Goal: Task Accomplishment & Management: Use online tool/utility

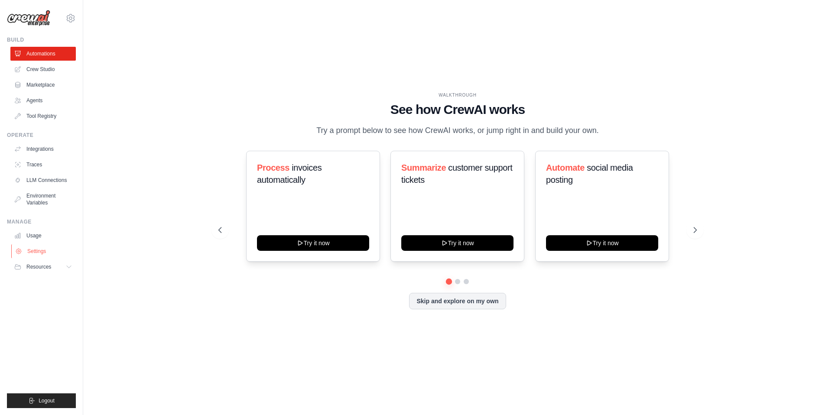
click at [59, 246] on link "Settings" at bounding box center [43, 252] width 65 height 14
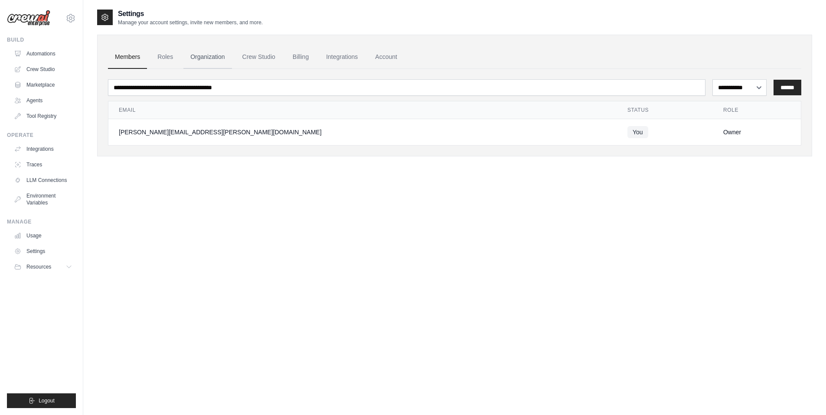
click at [203, 59] on link "Organization" at bounding box center [207, 57] width 48 height 23
click at [73, 18] on icon at bounding box center [70, 18] width 10 height 10
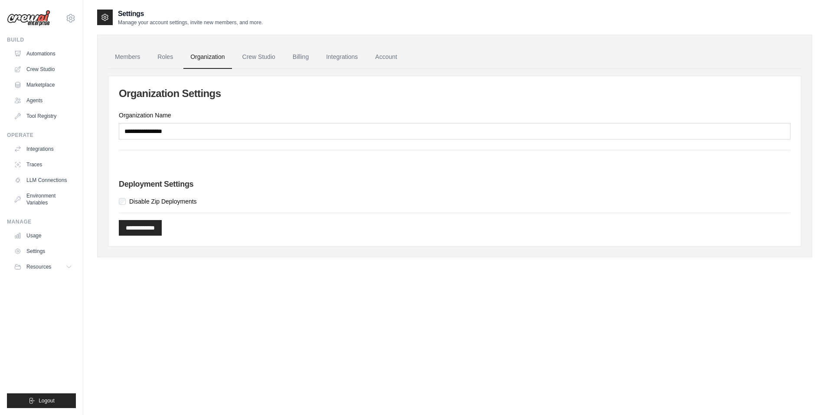
click at [84, 55] on div "**********" at bounding box center [454, 216] width 743 height 415
click at [76, 19] on div "daniel.santos@ab-inbev.com AB InBev - GHQ Your organization ✓ Settings Build Au…" at bounding box center [41, 207] width 83 height 415
click at [68, 15] on icon at bounding box center [71, 17] width 8 height 7
click at [79, 54] on link "AB InBev - GHQ" at bounding box center [71, 59] width 76 height 16
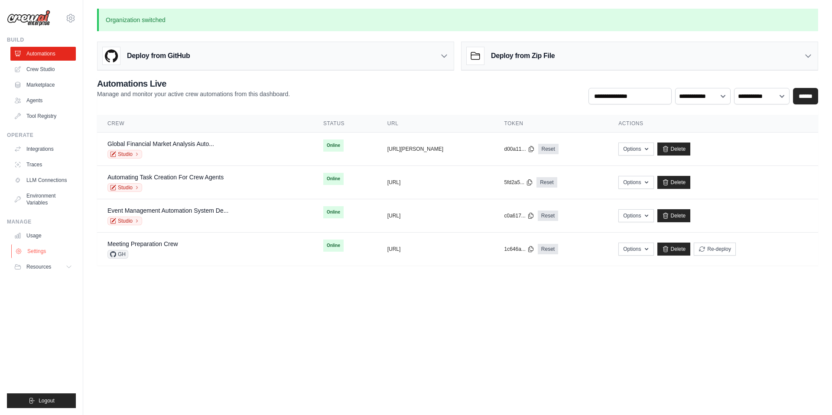
click at [46, 251] on link "Settings" at bounding box center [43, 252] width 65 height 14
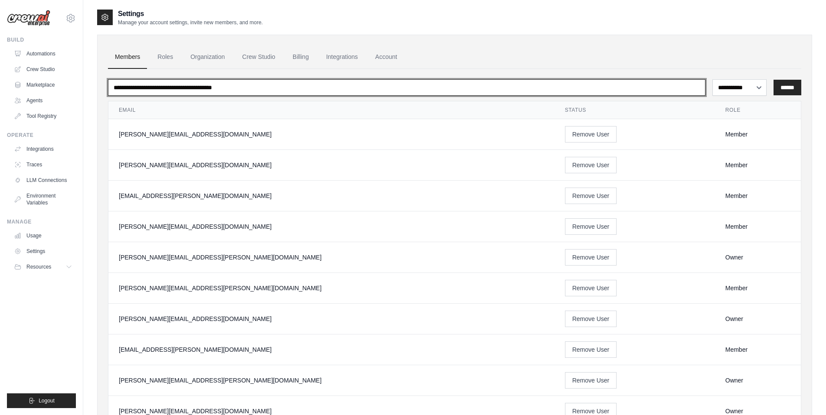
click at [232, 90] on input "email" at bounding box center [406, 87] width 597 height 16
type input "*******"
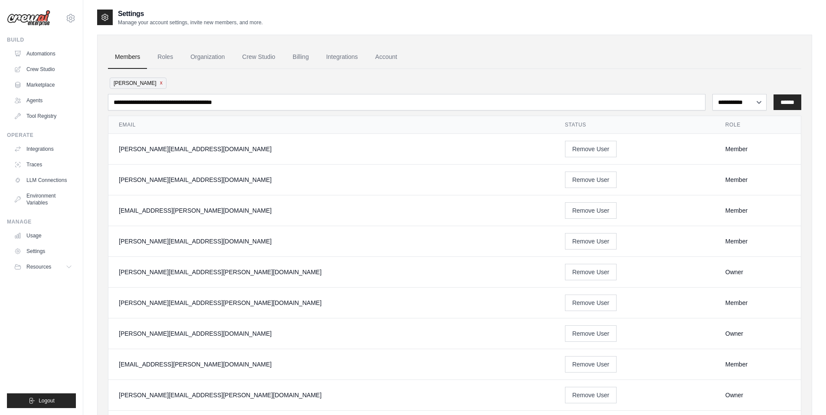
click at [160, 83] on button "x" at bounding box center [161, 82] width 3 height 7
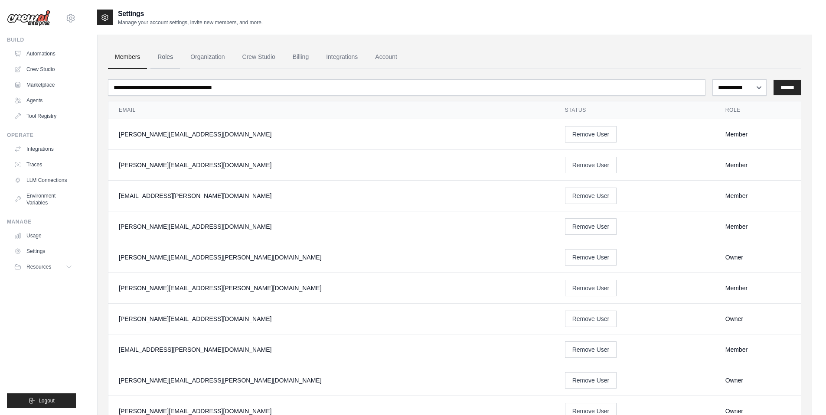
click at [170, 56] on link "Roles" at bounding box center [164, 57] width 29 height 23
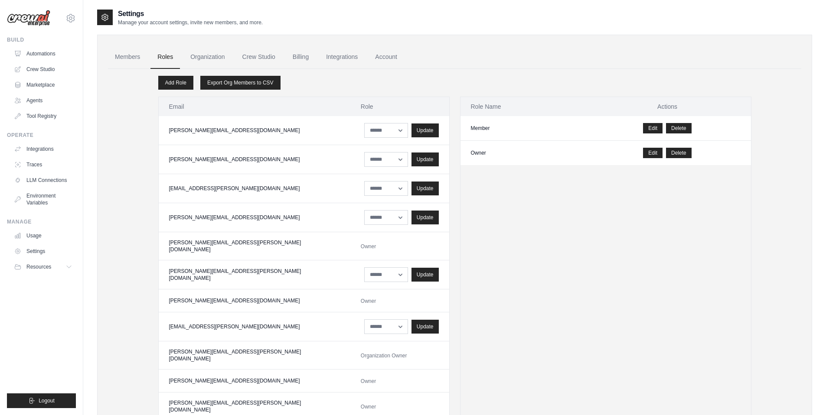
click at [132, 58] on link "Members" at bounding box center [127, 57] width 39 height 23
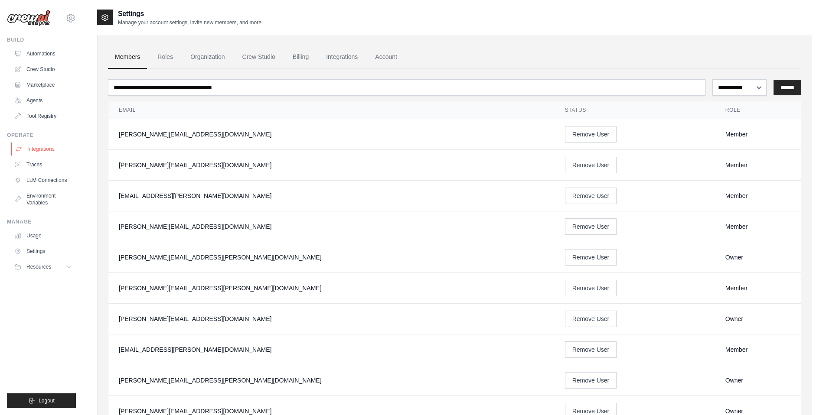
click at [54, 152] on link "Integrations" at bounding box center [43, 149] width 65 height 14
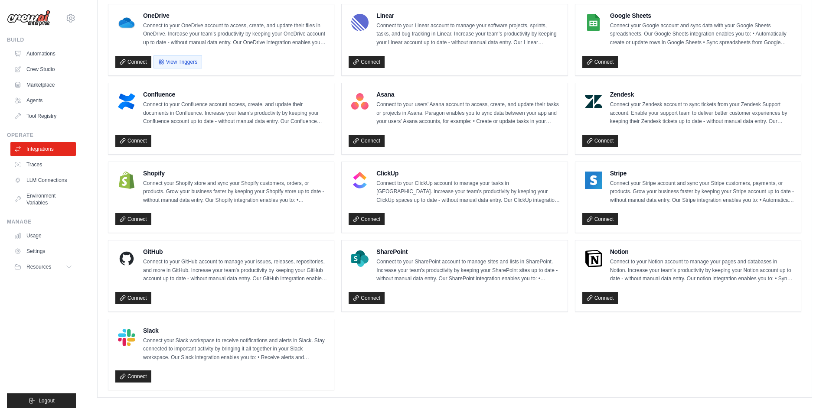
scroll to position [499, 0]
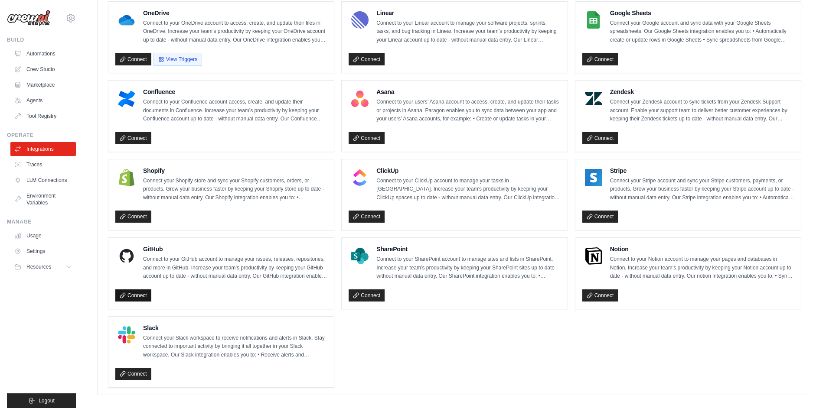
click at [150, 295] on link "Connect" at bounding box center [133, 296] width 36 height 12
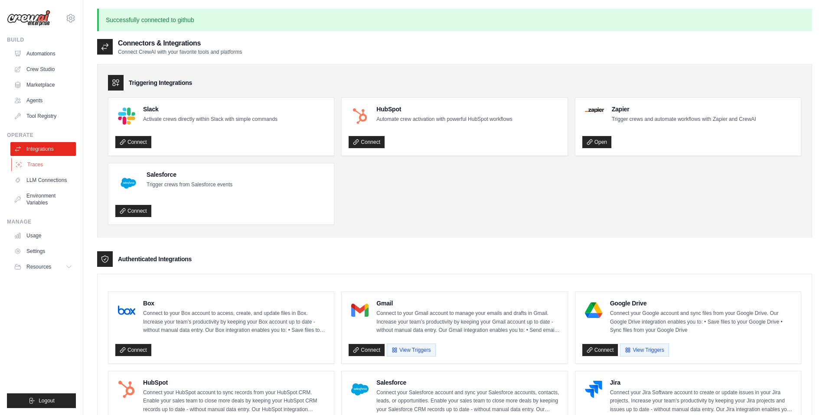
click at [62, 163] on link "Traces" at bounding box center [43, 165] width 65 height 14
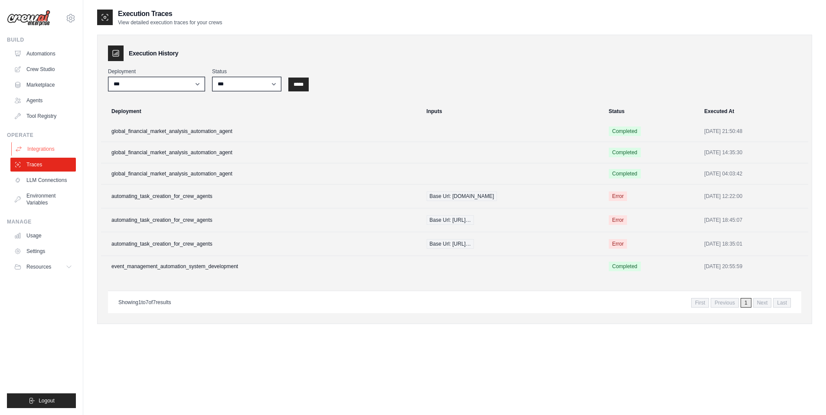
click at [58, 150] on link "Integrations" at bounding box center [43, 149] width 65 height 14
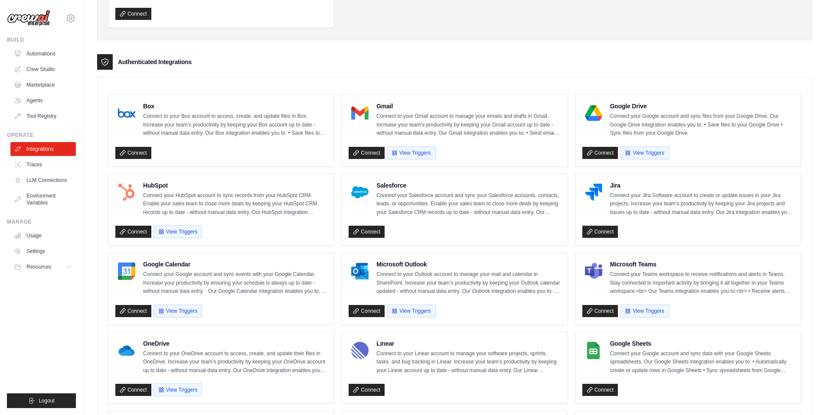
scroll to position [499, 0]
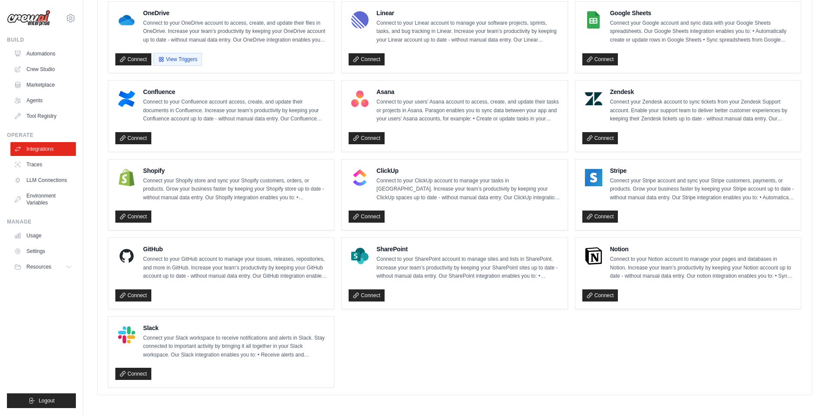
click at [158, 250] on h4 "GitHub" at bounding box center [235, 249] width 184 height 9
click at [140, 295] on link "Connect" at bounding box center [133, 296] width 36 height 12
click at [133, 295] on link "Connect" at bounding box center [133, 296] width 36 height 12
click at [133, 214] on link "Connect" at bounding box center [133, 217] width 36 height 12
click at [50, 269] on span "Resources" at bounding box center [39, 267] width 25 height 7
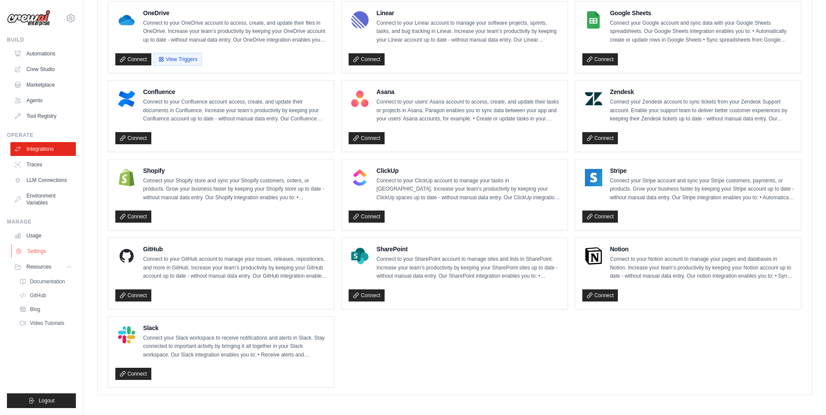
click at [54, 255] on link "Settings" at bounding box center [43, 252] width 65 height 14
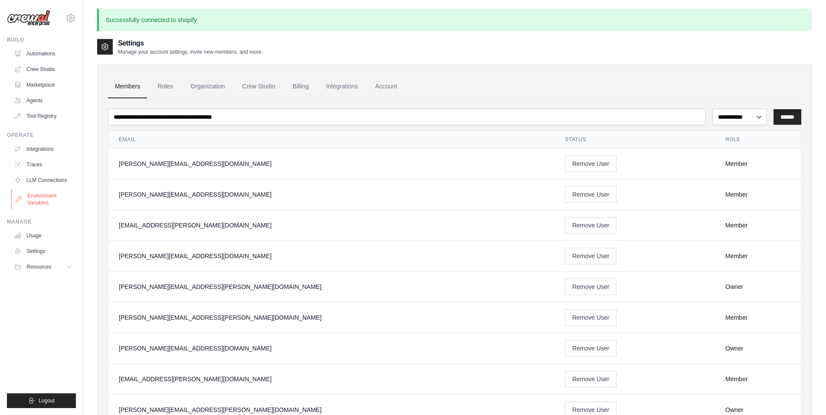
click at [55, 201] on link "Environment Variables" at bounding box center [43, 199] width 65 height 21
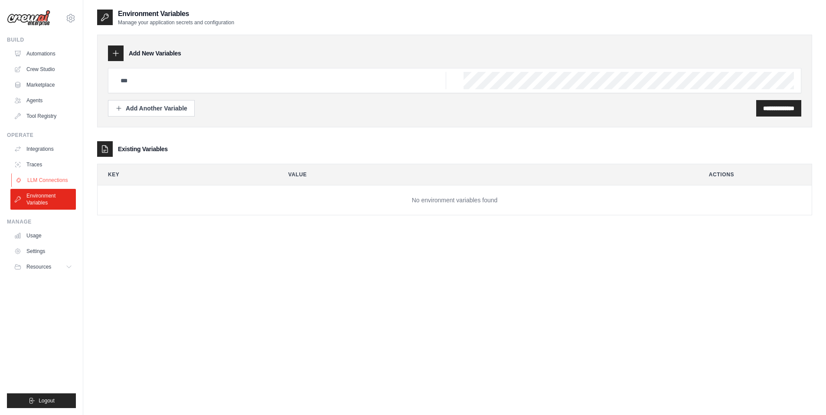
click at [57, 181] on link "LLM Connections" at bounding box center [43, 180] width 65 height 14
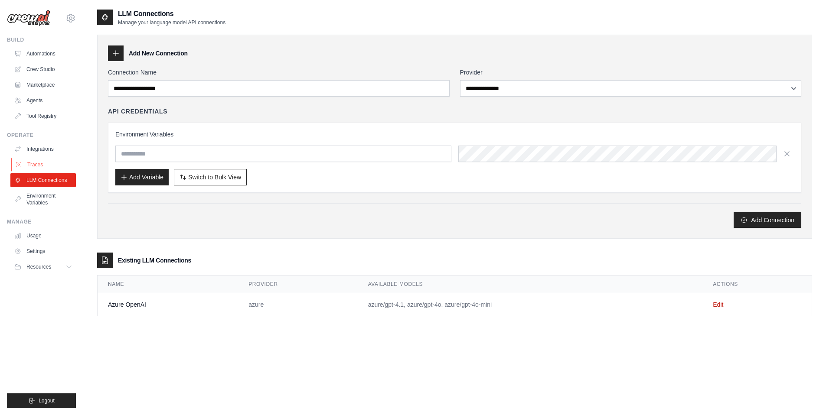
click at [53, 166] on link "Traces" at bounding box center [43, 165] width 65 height 14
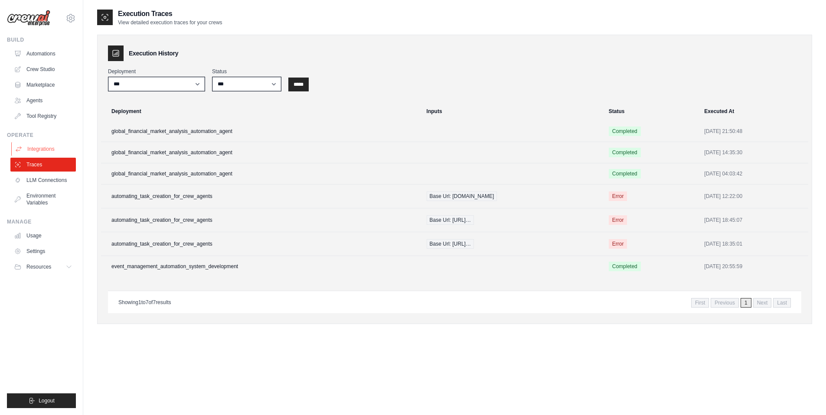
click at [52, 153] on link "Integrations" at bounding box center [43, 149] width 65 height 14
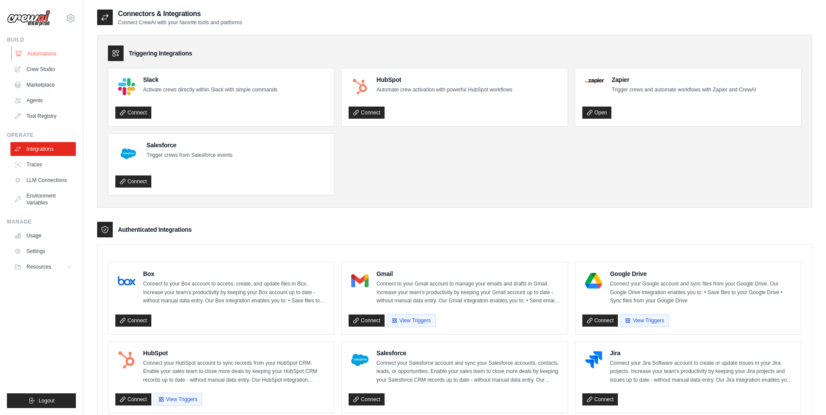
click at [48, 55] on link "Automations" at bounding box center [43, 54] width 65 height 14
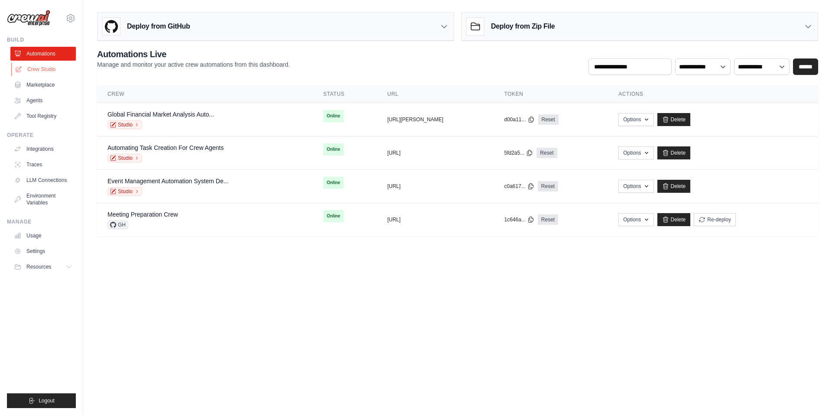
click at [30, 67] on link "Crew Studio" at bounding box center [43, 69] width 65 height 14
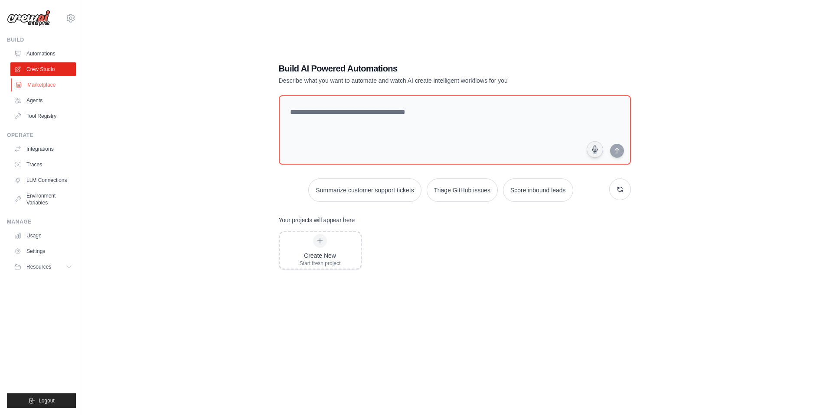
click at [36, 78] on link "Marketplace" at bounding box center [43, 85] width 65 height 14
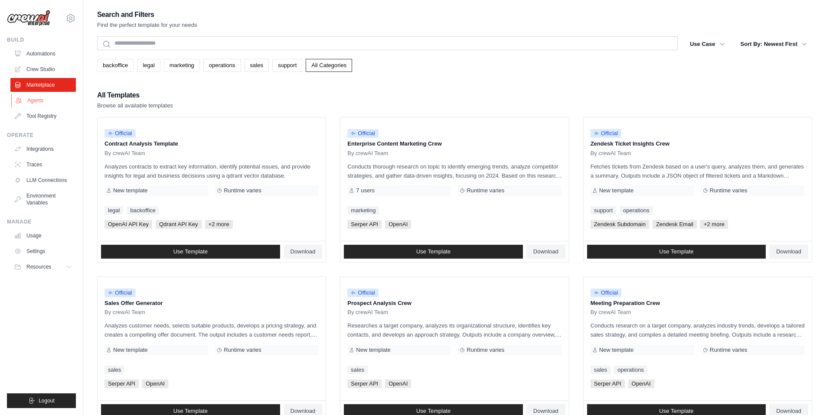
click at [39, 99] on link "Agents" at bounding box center [43, 101] width 65 height 14
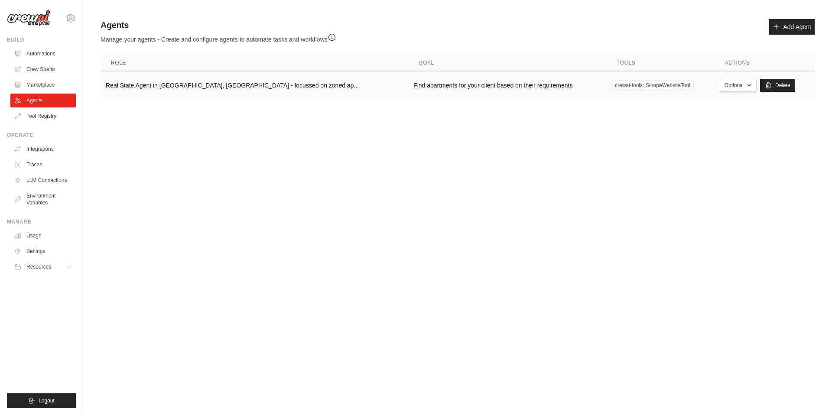
click at [206, 84] on td "Real State Agent in Manhattan, NYC - focussed on zoned ap..." at bounding box center [255, 85] width 308 height 27
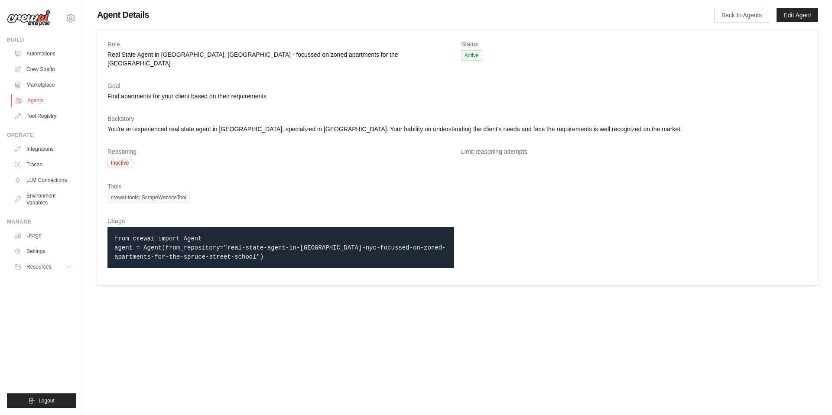
click at [43, 101] on link "Agents" at bounding box center [43, 101] width 65 height 14
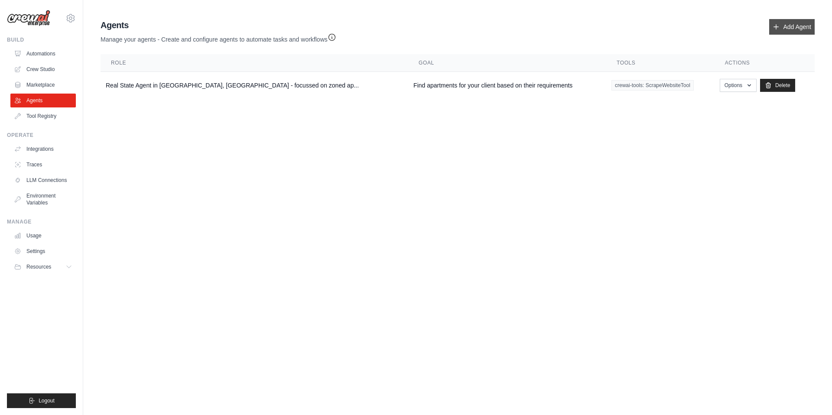
click at [790, 29] on link "Add Agent" at bounding box center [793, 27] width 46 height 16
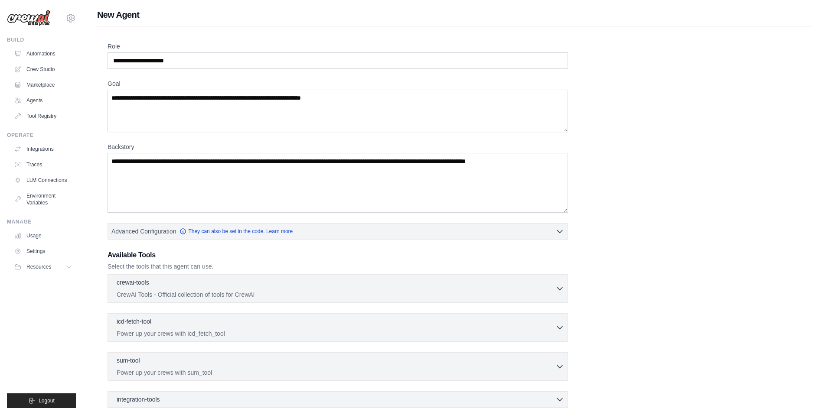
click at [76, 19] on div "[PERSON_NAME][EMAIL_ADDRESS][PERSON_NAME][DOMAIN_NAME] AB InBev - GHQ ✓ Your or…" at bounding box center [41, 207] width 83 height 415
click at [68, 19] on icon at bounding box center [70, 18] width 10 height 10
click at [77, 56] on link "AB InBev - GHQ ✓" at bounding box center [71, 59] width 76 height 16
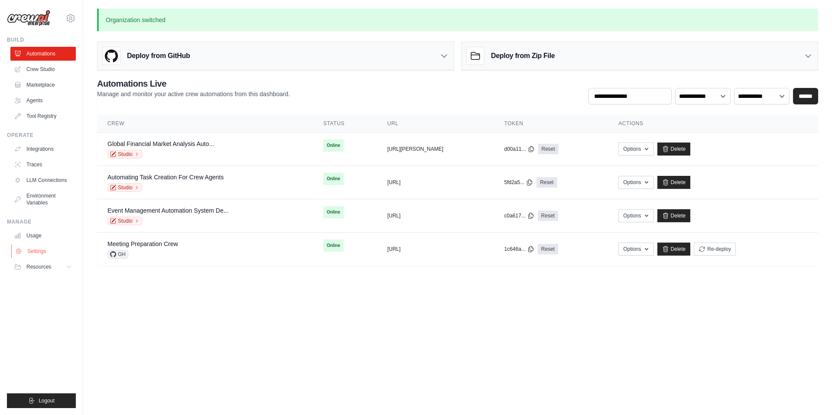
click at [56, 249] on link "Settings" at bounding box center [43, 252] width 65 height 14
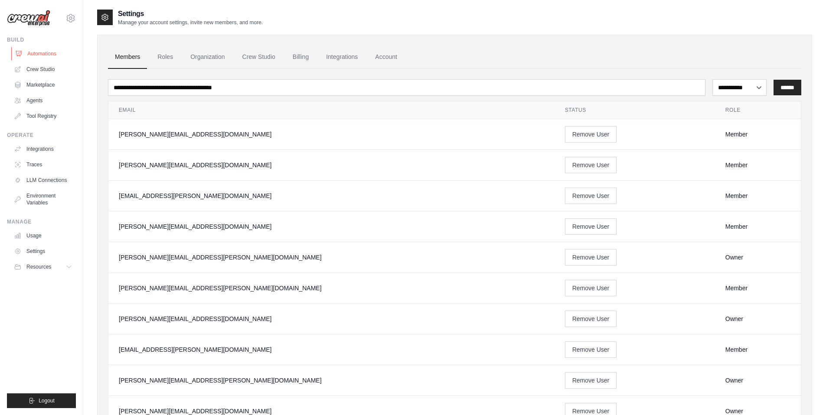
click at [52, 50] on link "Automations" at bounding box center [43, 54] width 65 height 14
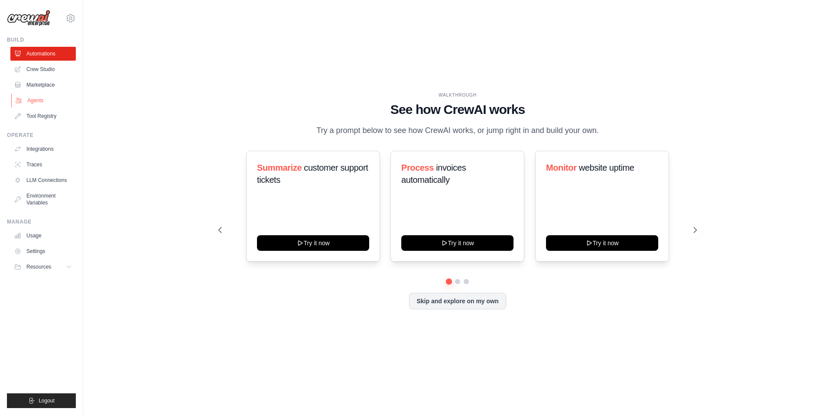
click at [38, 103] on link "Agents" at bounding box center [43, 101] width 65 height 14
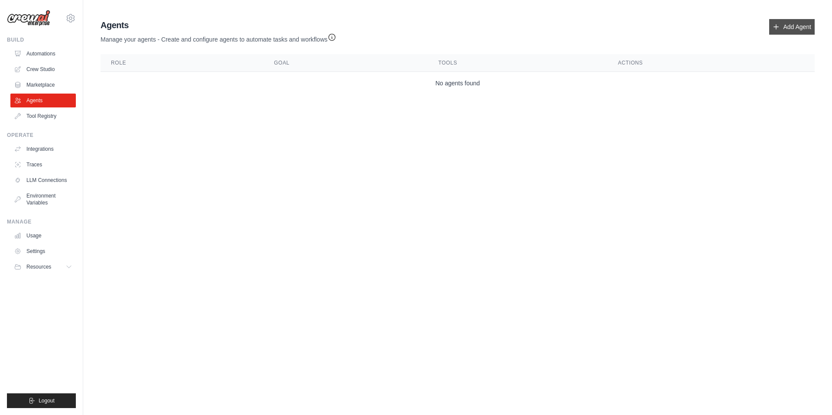
click at [798, 27] on link "Add Agent" at bounding box center [793, 27] width 46 height 16
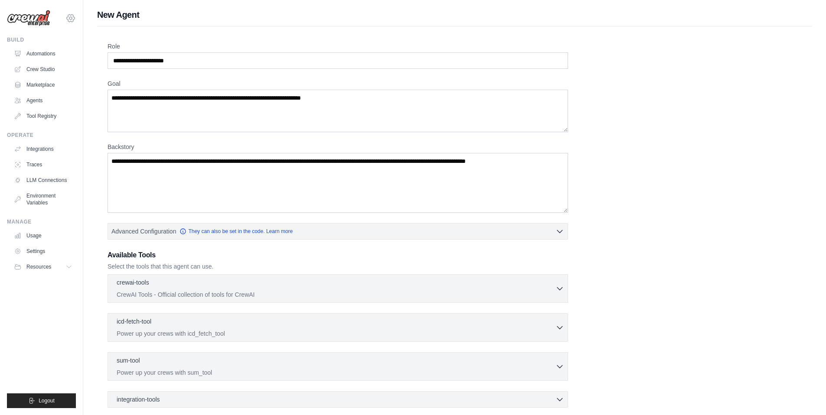
click at [68, 16] on icon at bounding box center [70, 18] width 10 height 10
click at [78, 53] on link "AB InBev - GHQ" at bounding box center [71, 59] width 76 height 16
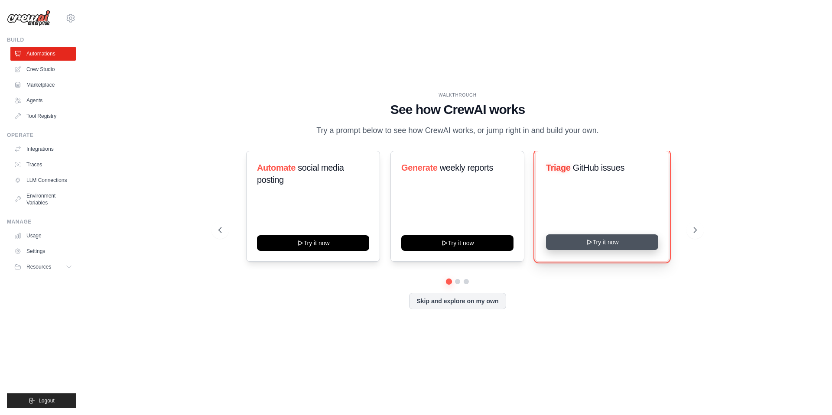
click at [604, 250] on button "Try it now" at bounding box center [602, 243] width 112 height 16
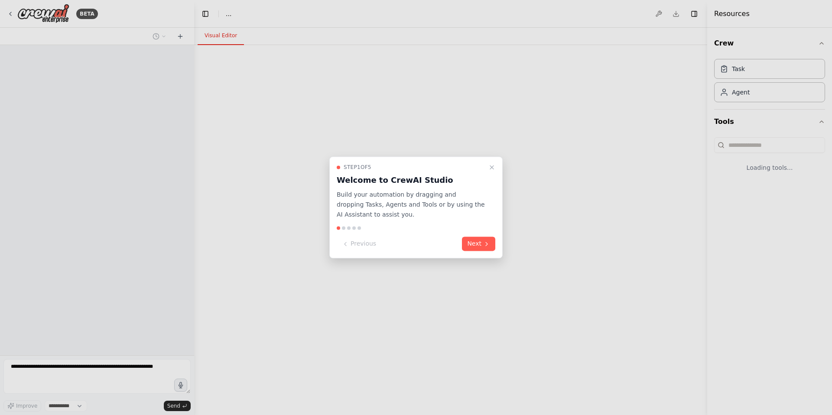
select select "****"
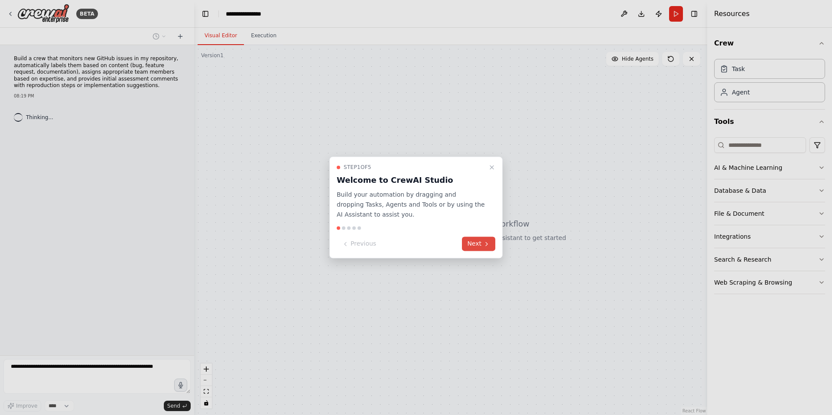
click at [488, 247] on icon at bounding box center [486, 244] width 7 height 7
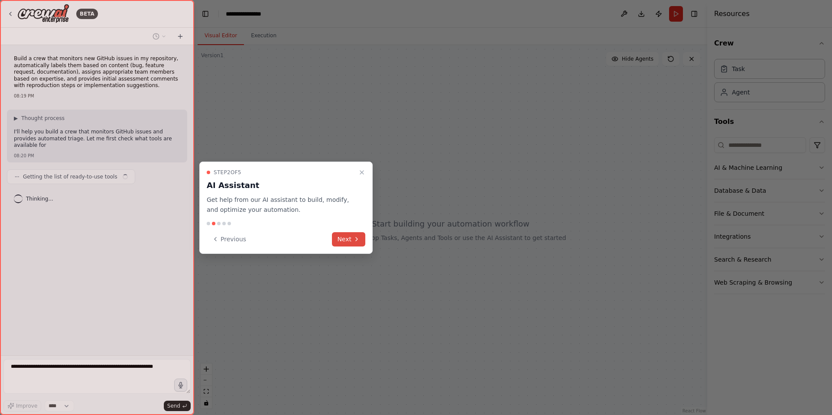
click at [346, 238] on button "Next" at bounding box center [348, 239] width 33 height 14
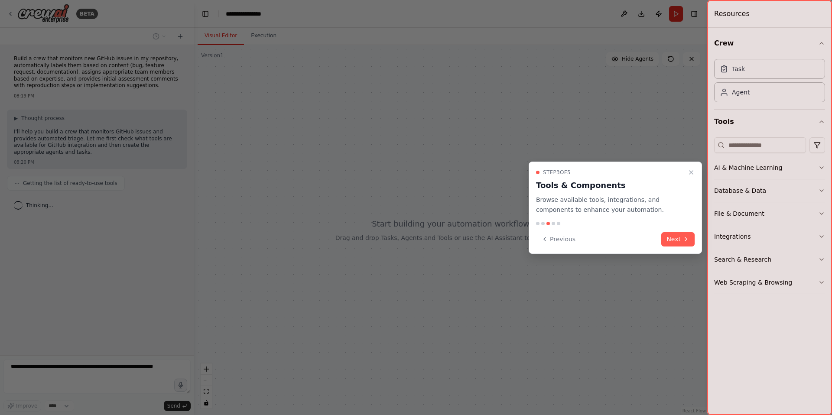
click at [672, 239] on button "Next" at bounding box center [678, 239] width 33 height 14
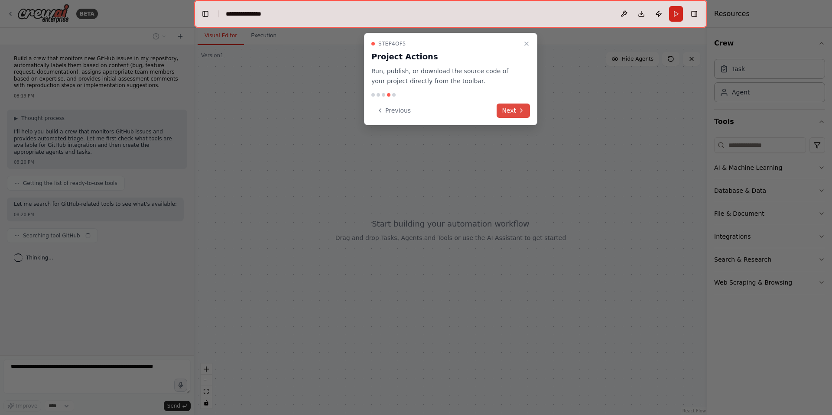
click at [520, 113] on icon at bounding box center [521, 110] width 7 height 7
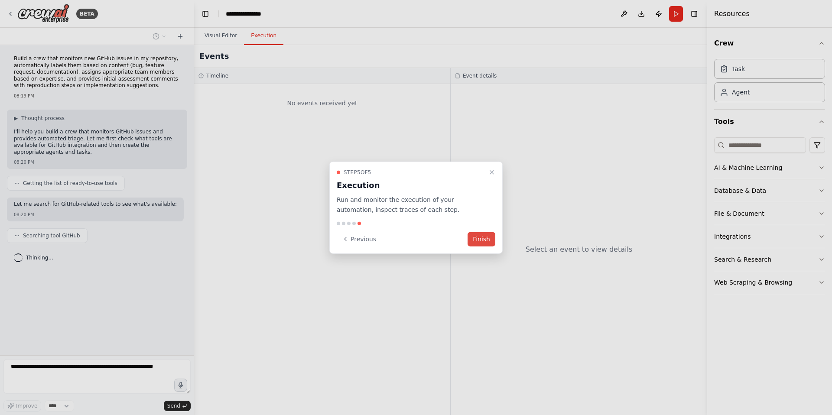
click at [472, 241] on button "Finish" at bounding box center [482, 239] width 28 height 14
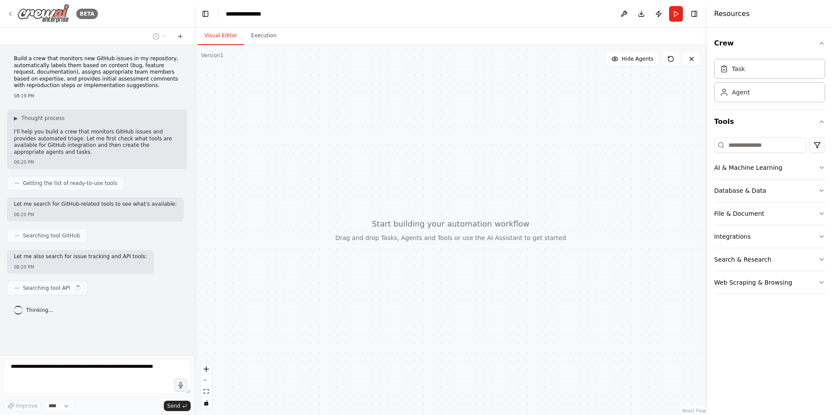
click at [47, 16] on img at bounding box center [43, 14] width 52 height 20
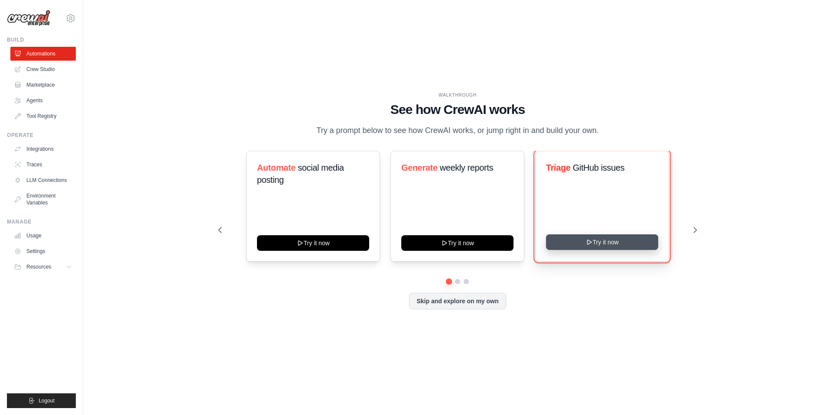
click at [581, 250] on button "Try it now" at bounding box center [602, 243] width 112 height 16
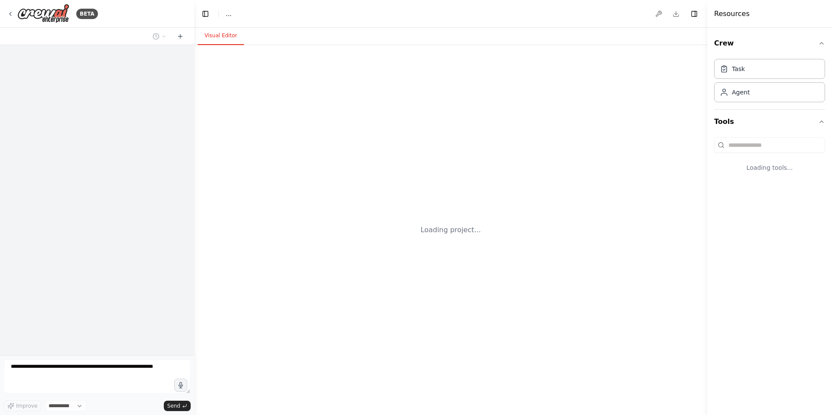
select select "****"
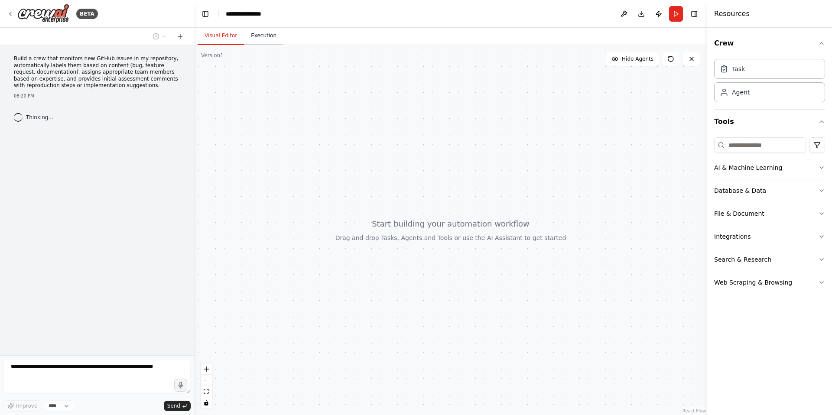
click at [267, 38] on button "Execution" at bounding box center [263, 36] width 39 height 18
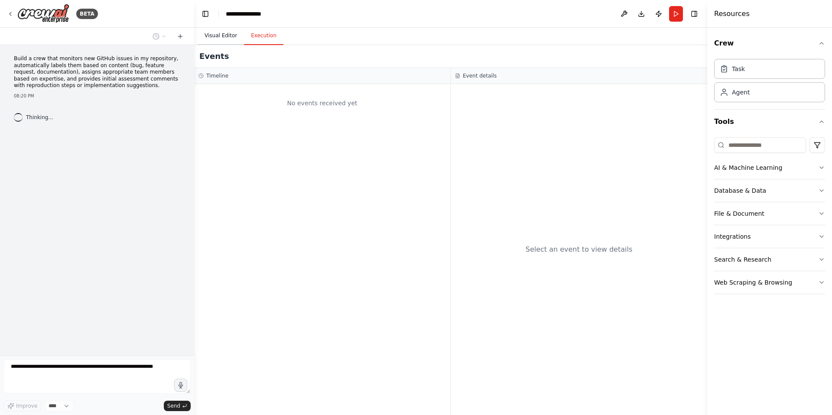
click at [222, 34] on button "Visual Editor" at bounding box center [221, 36] width 46 height 18
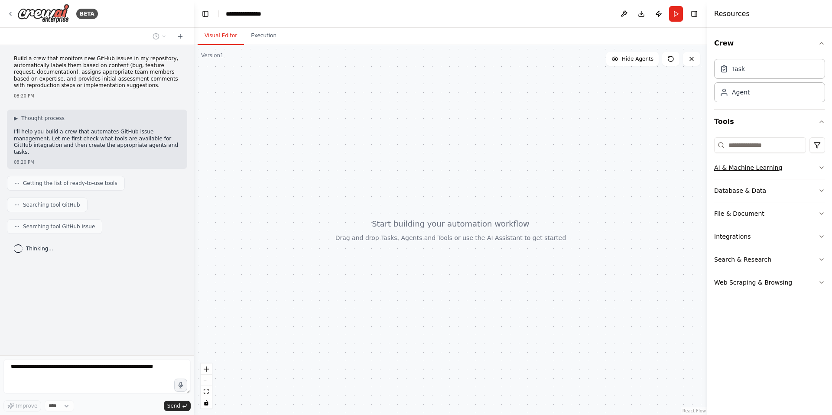
click at [790, 165] on button "AI & Machine Learning" at bounding box center [769, 168] width 111 height 23
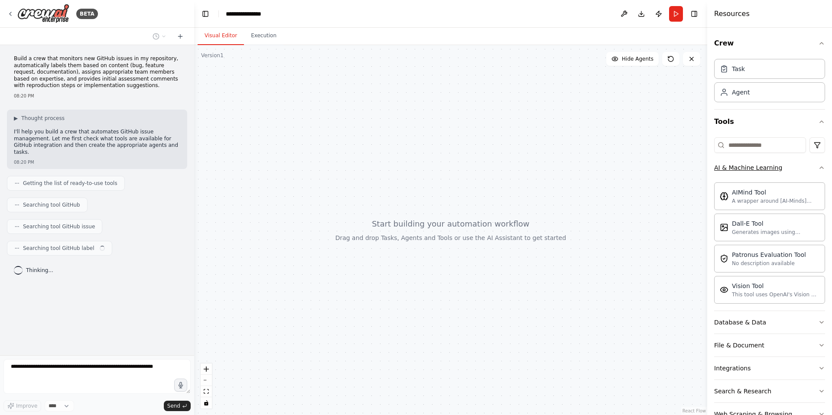
click at [807, 168] on button "AI & Machine Learning" at bounding box center [769, 168] width 111 height 23
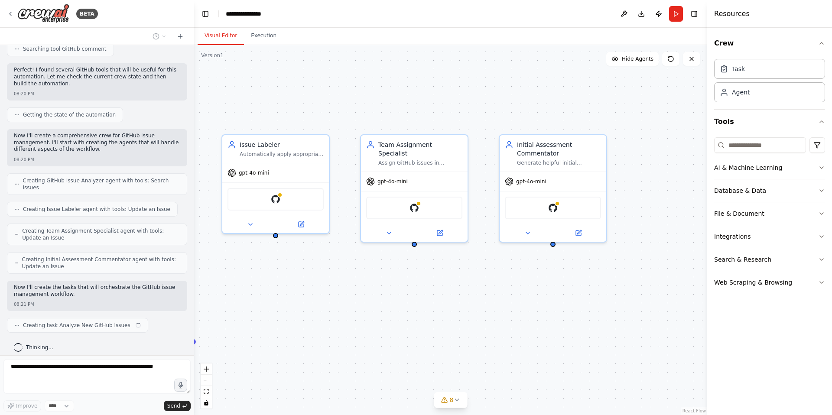
scroll to position [249, 0]
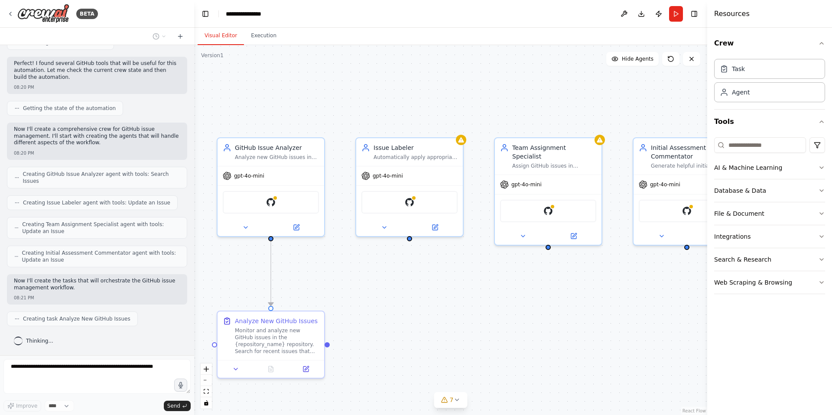
drag, startPoint x: 509, startPoint y: 244, endPoint x: 490, endPoint y: 292, distance: 51.9
click at [490, 292] on div ".deletable-edge-delete-btn { width: 20px; height: 20px; border: 0px solid #ffff…" at bounding box center [450, 230] width 513 height 370
click at [63, 20] on img at bounding box center [43, 14] width 52 height 20
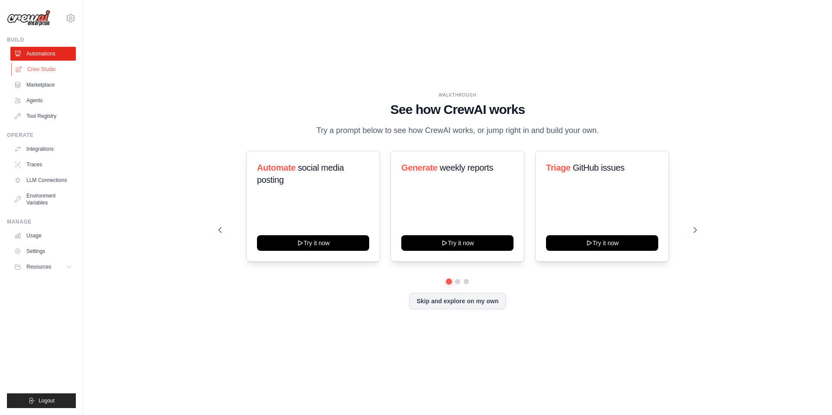
click at [52, 67] on link "Crew Studio" at bounding box center [43, 69] width 65 height 14
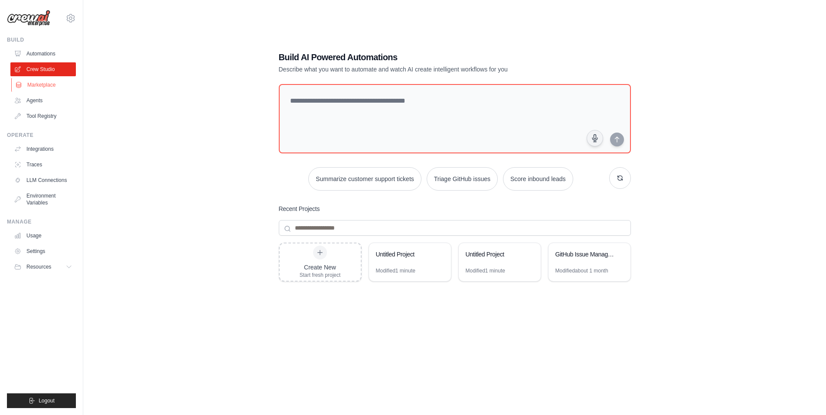
click at [52, 81] on link "Marketplace" at bounding box center [43, 85] width 65 height 14
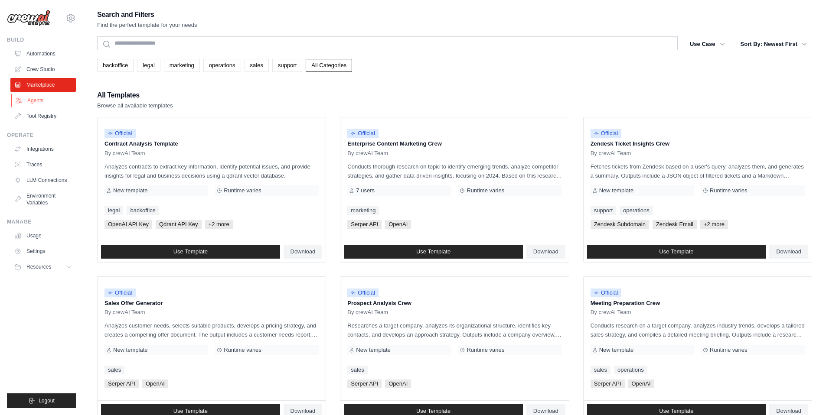
click at [52, 99] on link "Agents" at bounding box center [43, 101] width 65 height 14
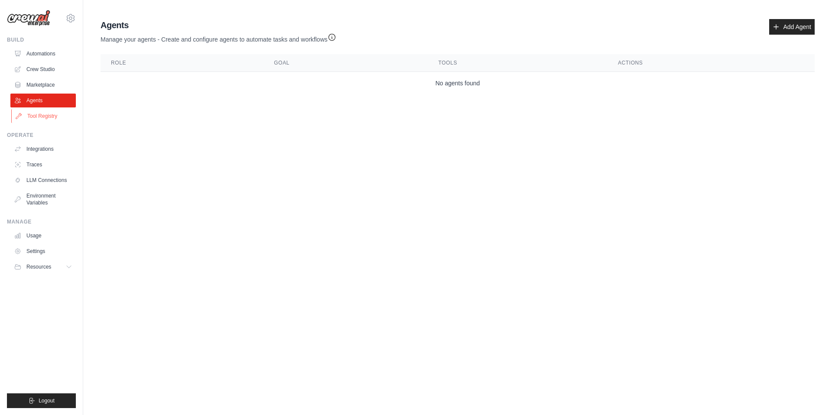
click at [53, 112] on link "Tool Registry" at bounding box center [43, 116] width 65 height 14
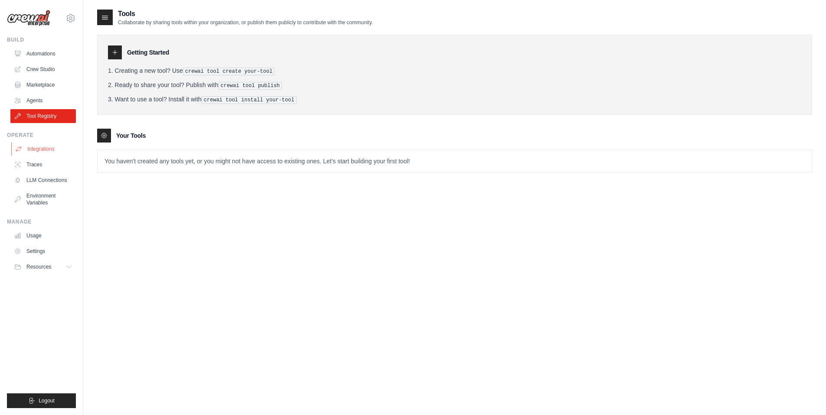
click at [57, 152] on link "Integrations" at bounding box center [43, 149] width 65 height 14
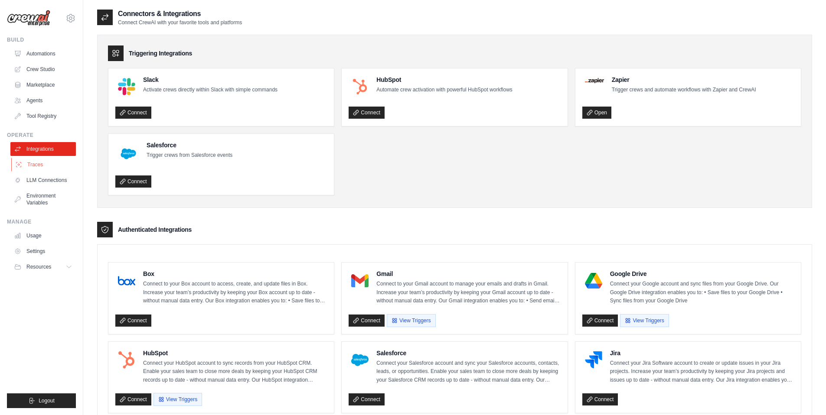
click at [53, 168] on link "Traces" at bounding box center [43, 165] width 65 height 14
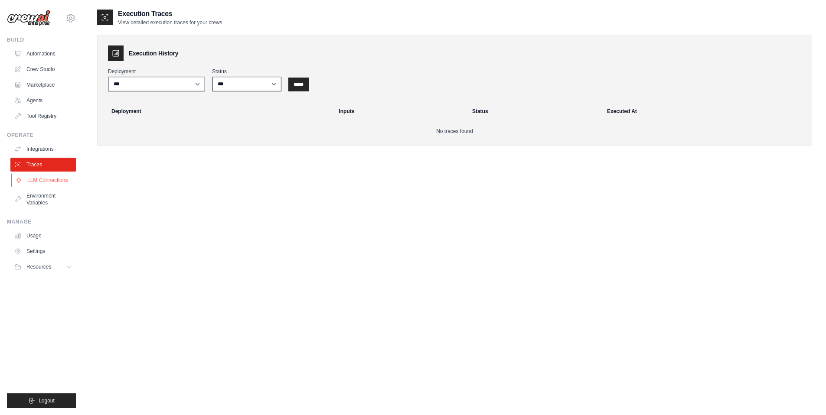
click at [56, 176] on link "LLM Connections" at bounding box center [43, 180] width 65 height 14
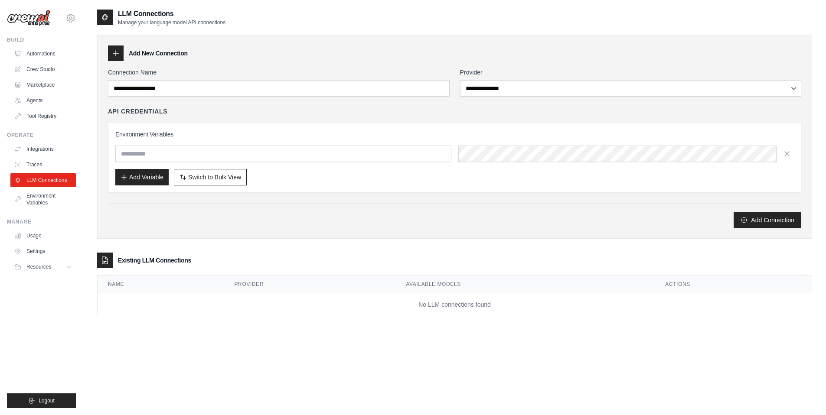
click at [55, 187] on ul "Integrations Traces LLM Connections Environment Variables" at bounding box center [42, 176] width 65 height 68
drag, startPoint x: 50, startPoint y: 56, endPoint x: 167, endPoint y: 6, distance: 127.4
click at [50, 56] on link "Automations" at bounding box center [42, 54] width 65 height 14
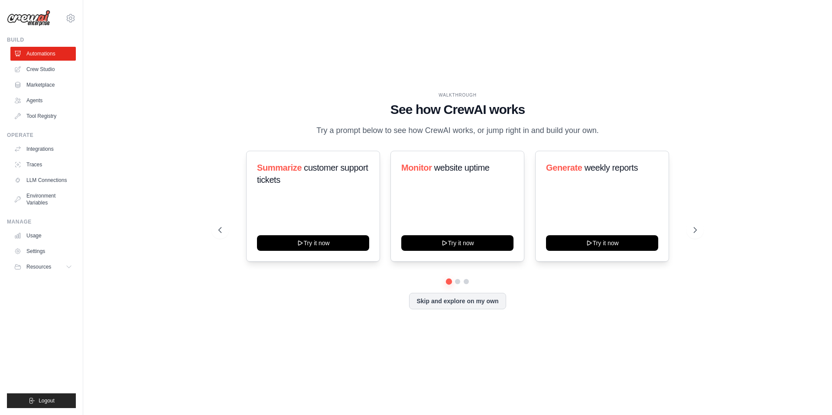
click at [222, 119] on div "WALKTHROUGH See how CrewAI works Try a prompt below to see how CrewAI works, or…" at bounding box center [457, 114] width 479 height 45
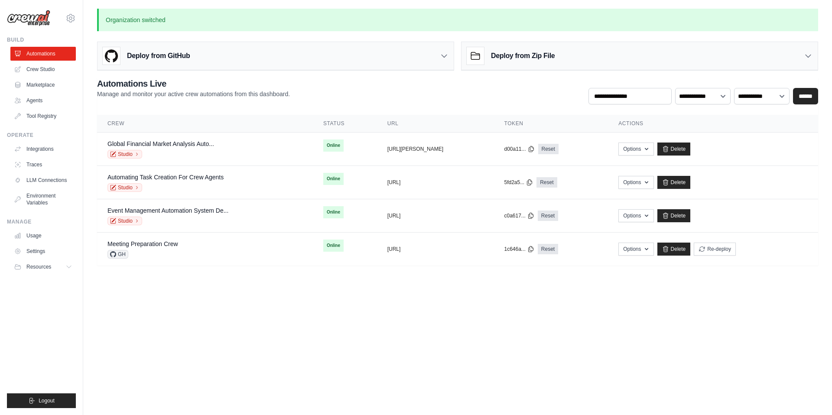
drag, startPoint x: 59, startPoint y: 102, endPoint x: 78, endPoint y: 101, distance: 18.3
click at [59, 101] on link "Agents" at bounding box center [42, 101] width 65 height 14
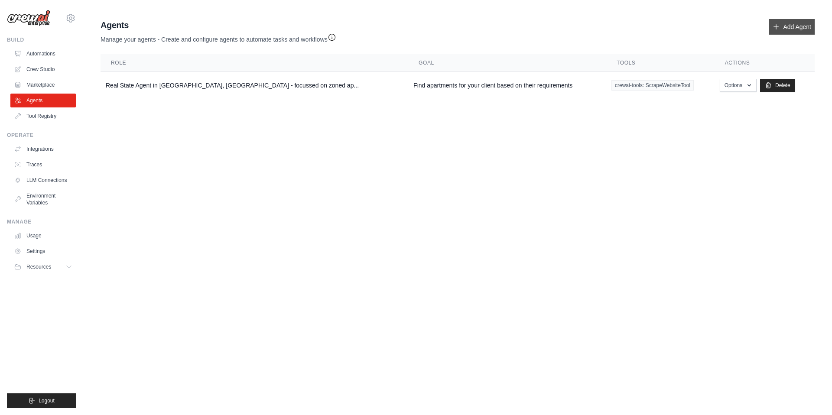
click at [786, 34] on link "Add Agent" at bounding box center [793, 27] width 46 height 16
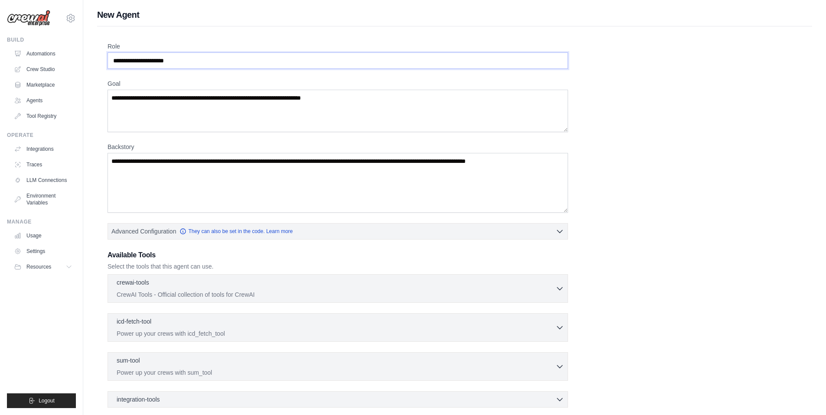
click at [310, 68] on input "Role" at bounding box center [338, 60] width 460 height 16
paste input "**********"
type input "**********"
click at [242, 109] on textarea "Goal" at bounding box center [338, 111] width 460 height 42
click at [325, 233] on button "Advanced Configuration They can also be set in the code. Learn more" at bounding box center [338, 231] width 460 height 16
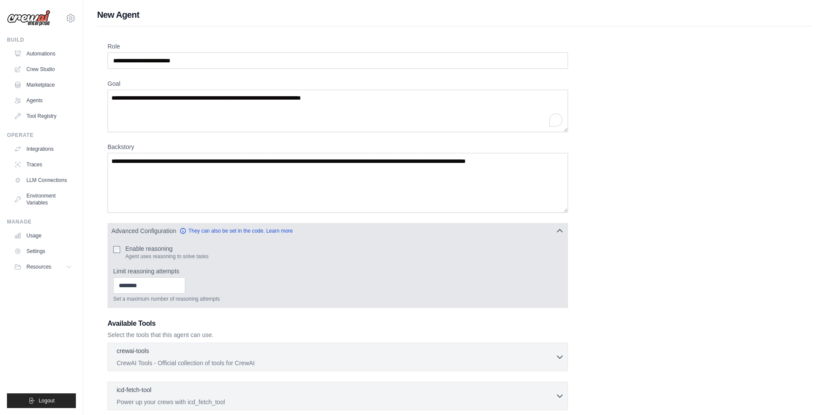
click at [375, 235] on button "Advanced Configuration They can also be set in the code. Learn more" at bounding box center [338, 231] width 460 height 16
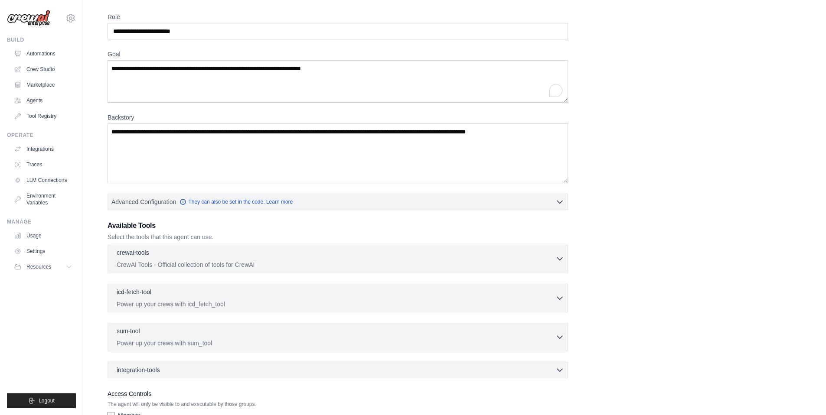
scroll to position [46, 0]
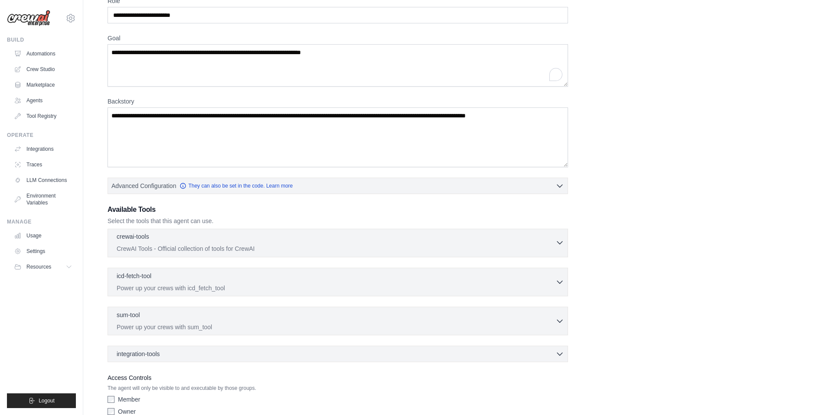
click at [189, 234] on div "crewai-tools 0 selected" at bounding box center [336, 237] width 439 height 10
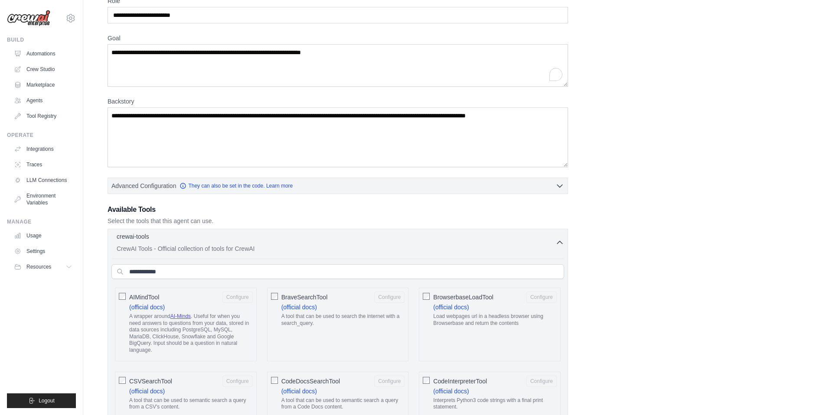
click at [200, 234] on div "crewai-tools 0 selected" at bounding box center [336, 237] width 439 height 10
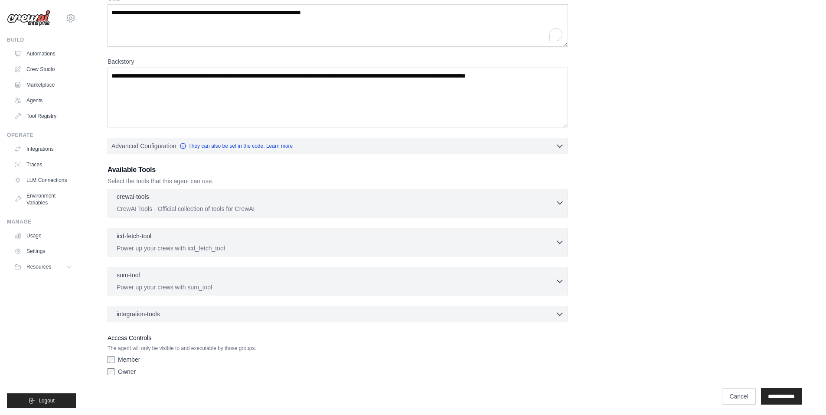
scroll to position [89, 0]
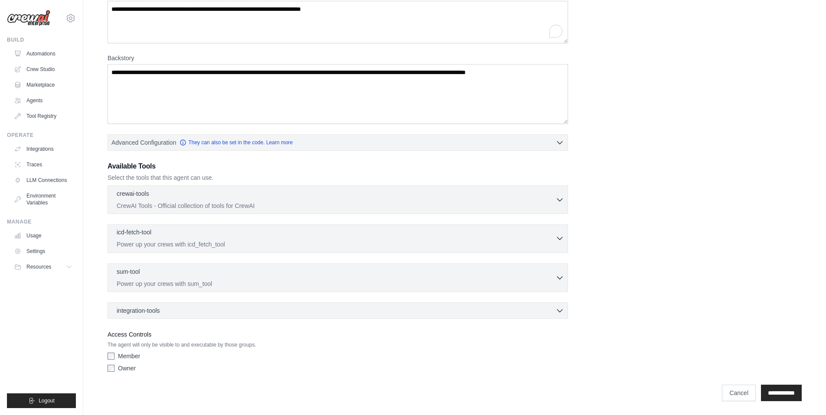
click at [204, 237] on div "icd-fetch-tool 0 selected" at bounding box center [336, 233] width 439 height 10
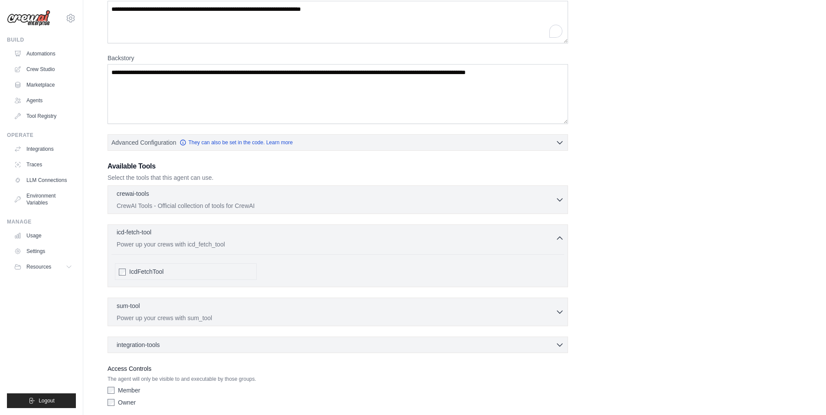
click at [210, 237] on div "icd-fetch-tool 0 selected" at bounding box center [336, 233] width 439 height 10
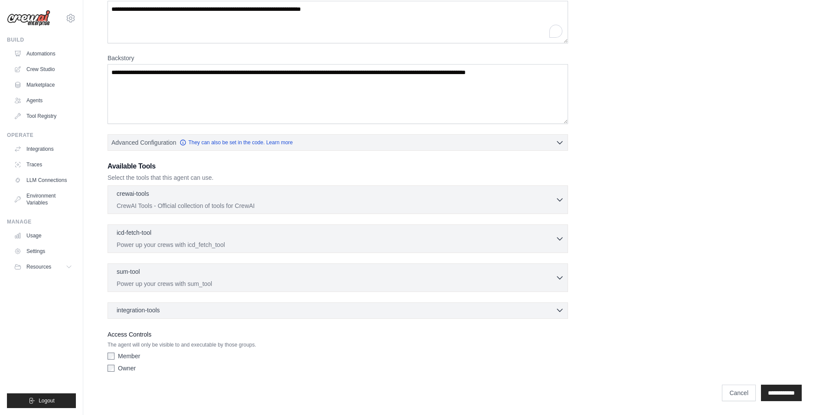
click at [238, 307] on div "integration-tools 0 selected" at bounding box center [340, 310] width 447 height 9
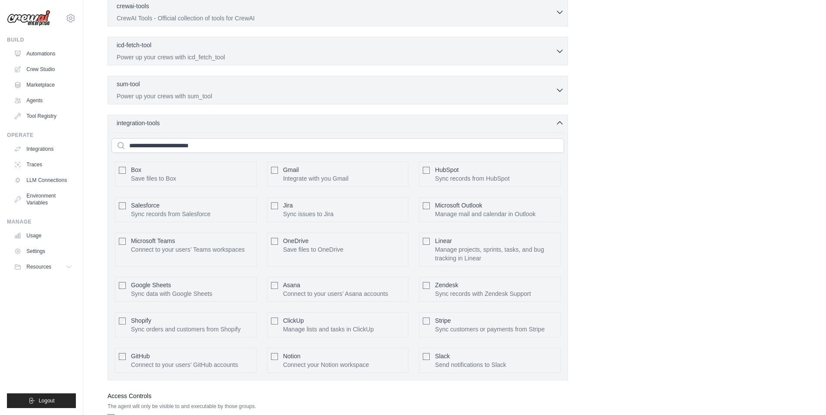
scroll to position [267, 0]
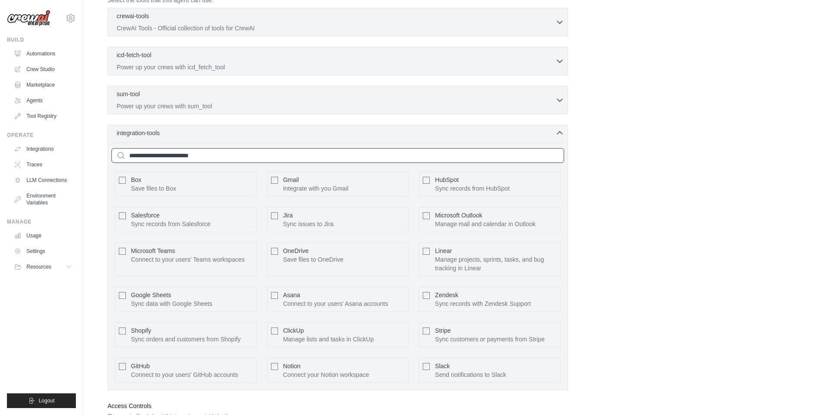
click at [267, 157] on input "text" at bounding box center [337, 155] width 453 height 15
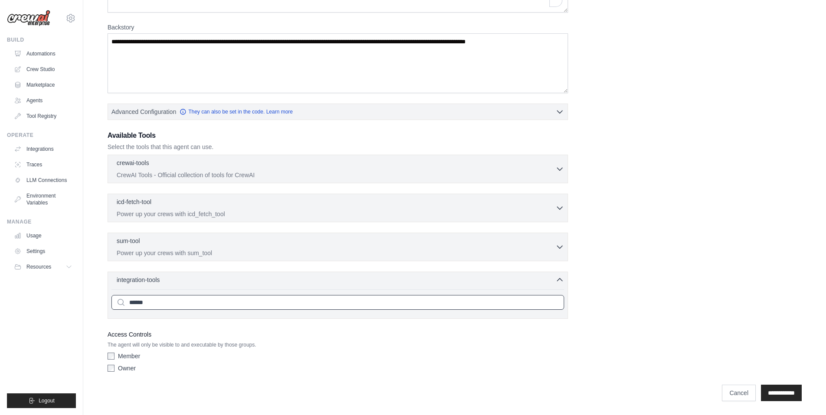
type input "*****"
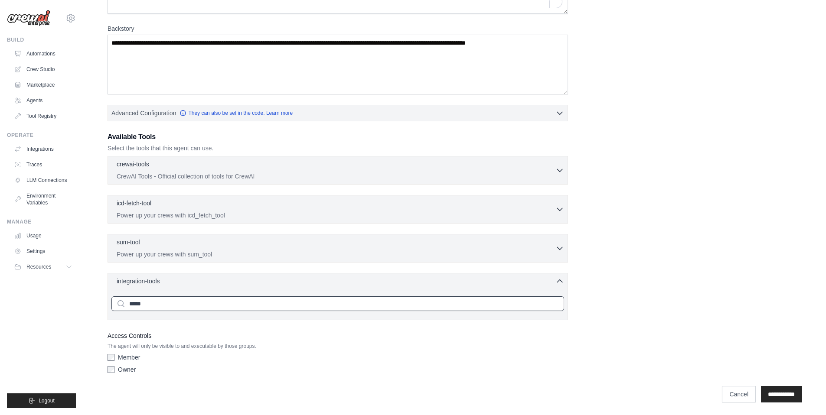
scroll to position [118, 0]
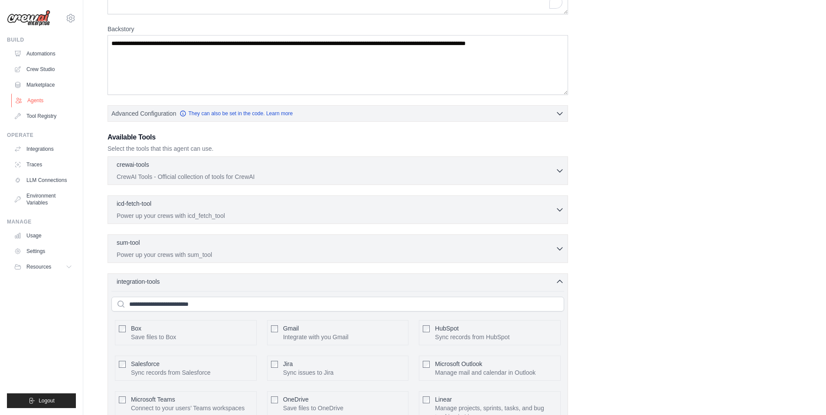
click at [49, 101] on link "Agents" at bounding box center [43, 101] width 65 height 14
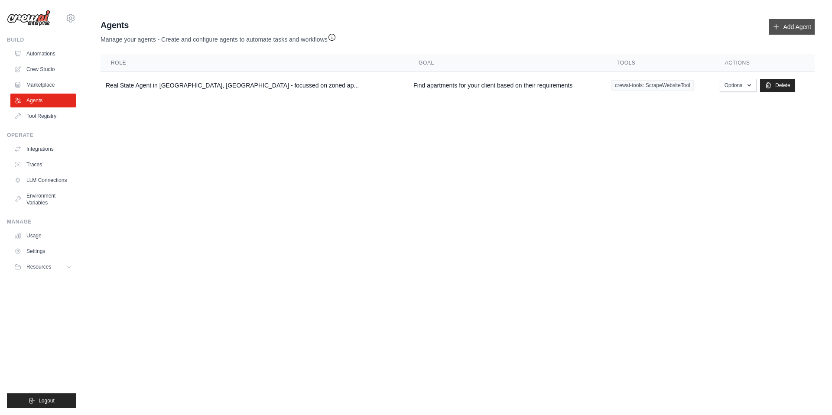
click at [783, 26] on link "Add Agent" at bounding box center [793, 27] width 46 height 16
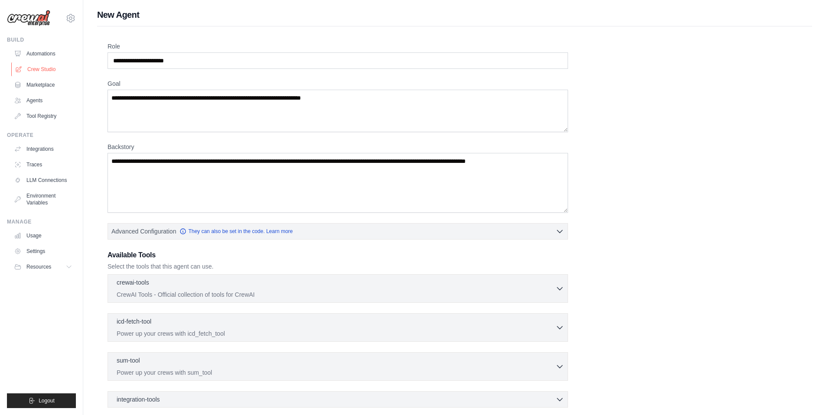
click at [59, 72] on link "Crew Studio" at bounding box center [43, 69] width 65 height 14
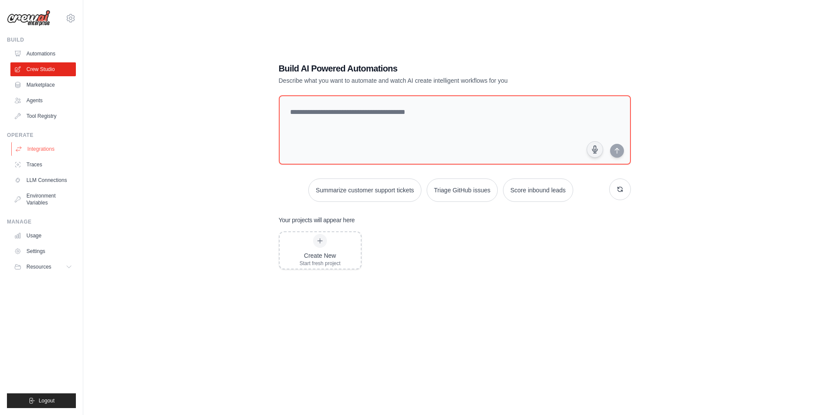
click at [54, 150] on link "Integrations" at bounding box center [43, 149] width 65 height 14
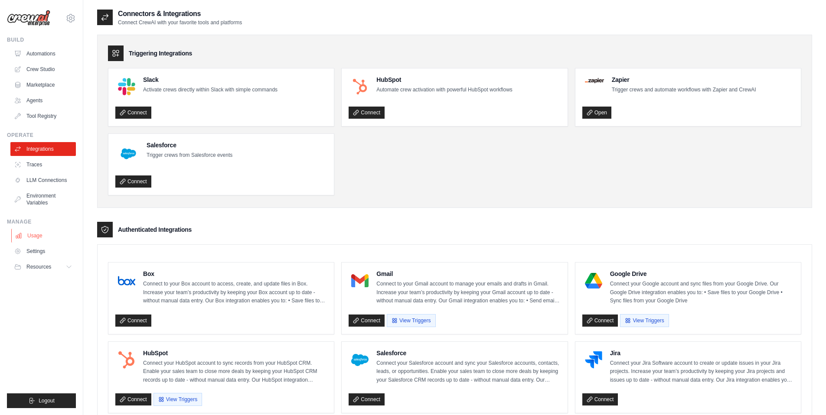
click at [51, 238] on link "Usage" at bounding box center [43, 236] width 65 height 14
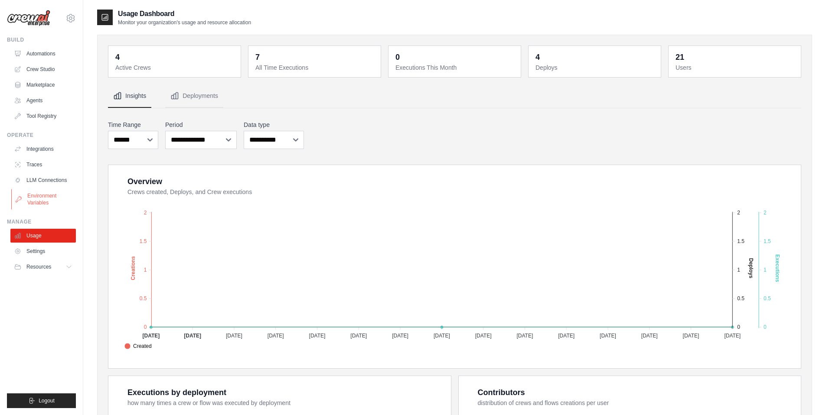
click at [58, 202] on link "Environment Variables" at bounding box center [43, 199] width 65 height 21
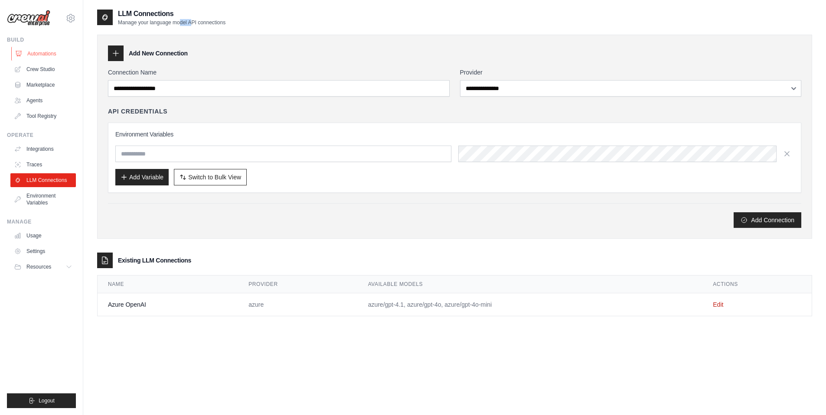
click at [59, 49] on link "Automations" at bounding box center [43, 54] width 65 height 14
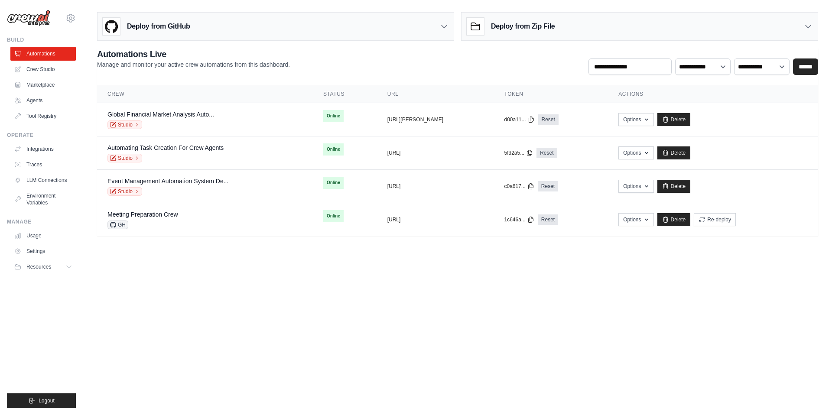
click at [340, 29] on div "Deploy from GitHub" at bounding box center [276, 27] width 356 height 28
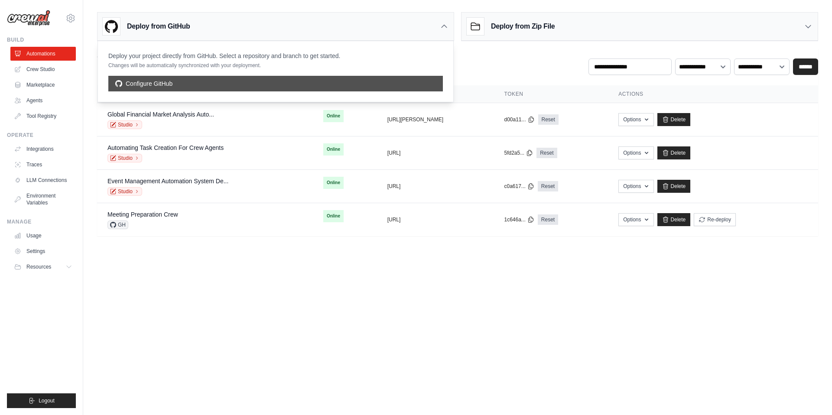
click at [351, 84] on link "Configure GitHub" at bounding box center [275, 84] width 335 height 16
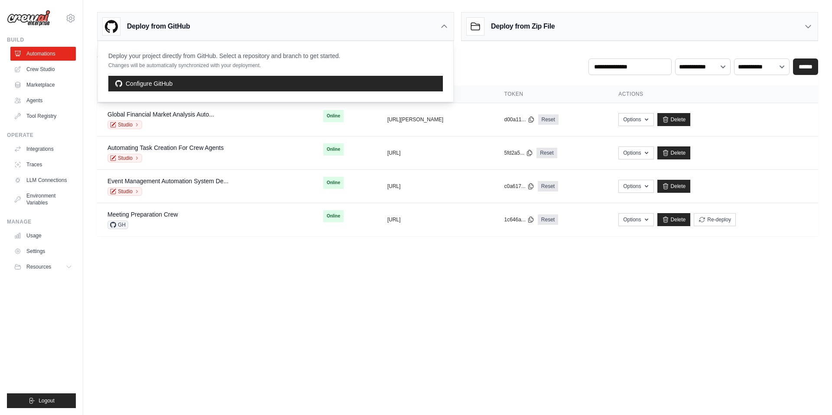
click at [531, 25] on h3 "Deploy from Zip File" at bounding box center [523, 26] width 64 height 10
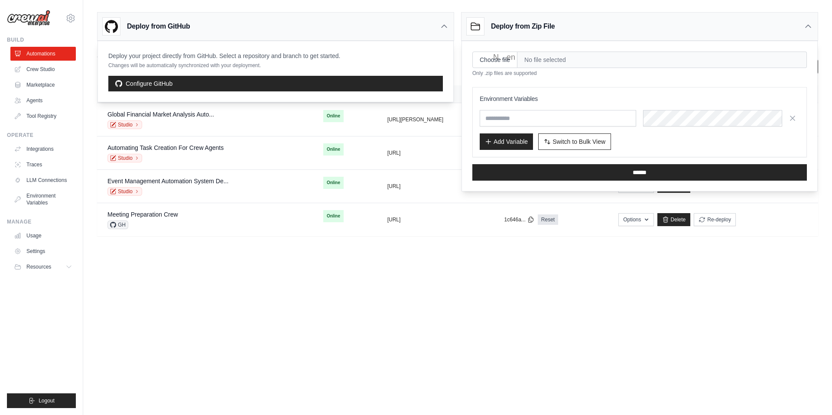
click at [452, 95] on div "Deploy your project directly from GitHub. Select a repository and branch to get…" at bounding box center [275, 71] width 355 height 61
click at [558, 216] on link "Reset" at bounding box center [548, 220] width 20 height 10
click at [425, 232] on td "copied https://meeting-preparation-crew-ba" at bounding box center [435, 219] width 117 height 33
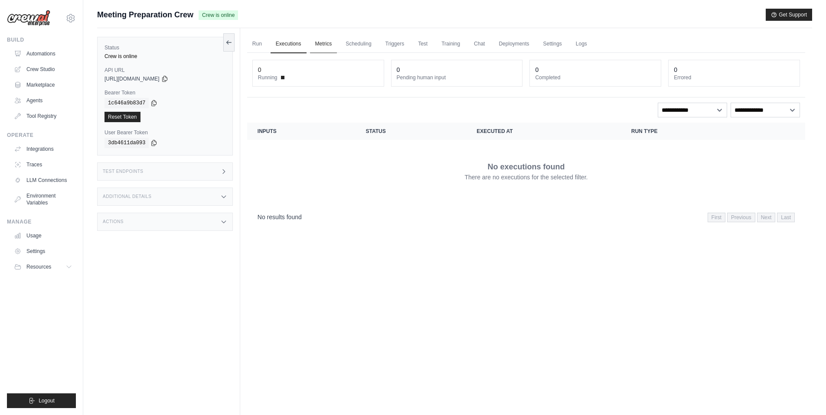
click at [324, 38] on link "Metrics" at bounding box center [323, 44] width 27 height 18
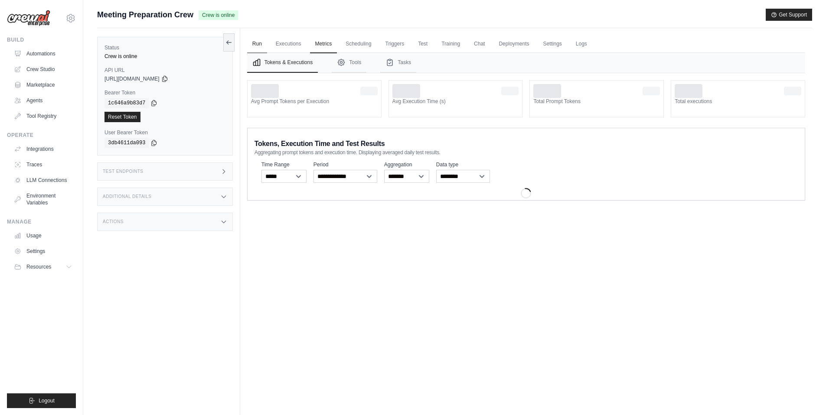
click at [251, 42] on link "Run" at bounding box center [257, 44] width 20 height 18
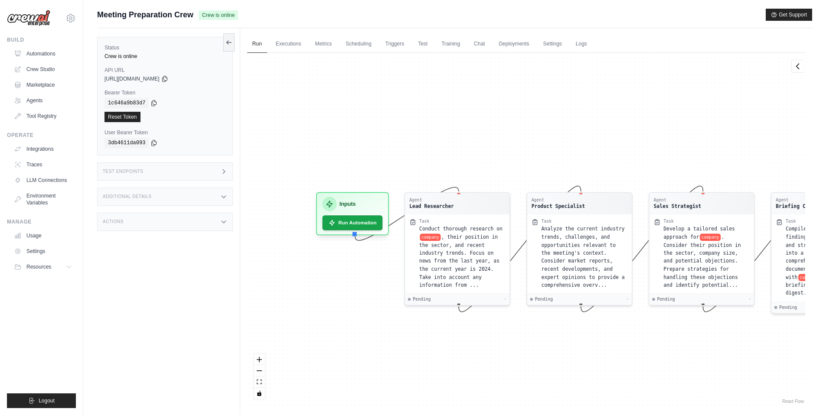
drag, startPoint x: 540, startPoint y: 161, endPoint x: 589, endPoint y: 160, distance: 49.4
click at [589, 160] on div "Agent Lead Researcher Task Conduct thorough research on company , their positio…" at bounding box center [526, 229] width 558 height 353
click at [233, 44] on button at bounding box center [228, 42] width 11 height 18
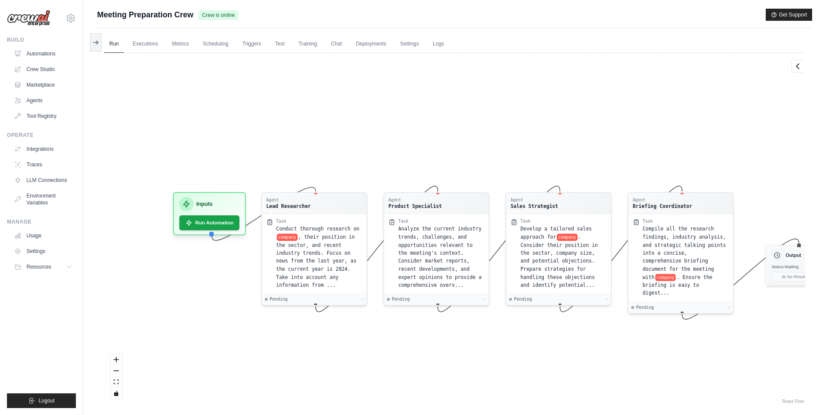
drag, startPoint x: 49, startPoint y: 55, endPoint x: 57, endPoint y: 61, distance: 10.5
click at [49, 55] on link "Automations" at bounding box center [42, 54] width 65 height 14
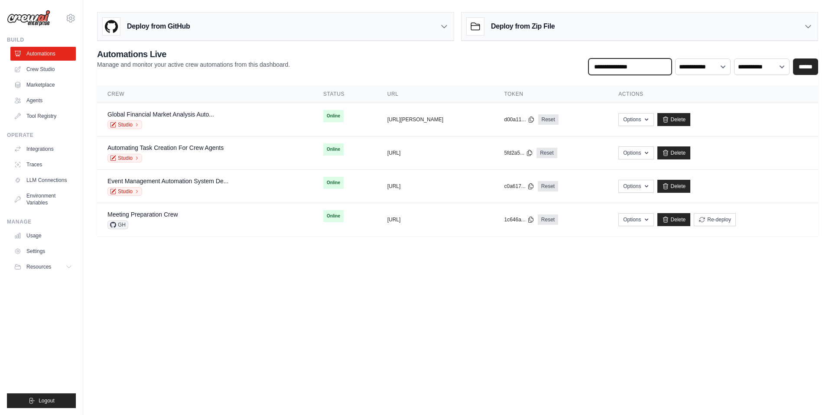
click at [619, 65] on input "text" at bounding box center [630, 67] width 83 height 16
click at [373, 67] on div "**********" at bounding box center [457, 61] width 721 height 27
click at [444, 117] on button "[URL][PERSON_NAME]" at bounding box center [416, 119] width 56 height 7
click at [475, 119] on div "copied https://global-financial-market-ana" at bounding box center [436, 119] width 96 height 7
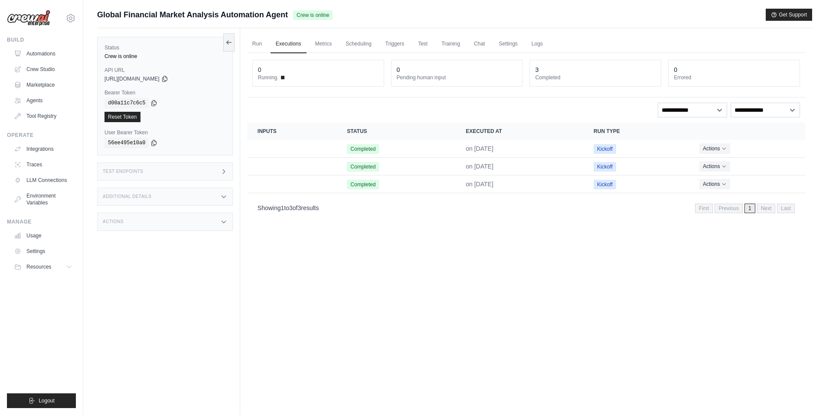
click at [401, 265] on div "Run Executions Metrics Scheduling Triggers Test Training Chat Settings Logs 0 R…" at bounding box center [526, 235] width 572 height 415
click at [261, 43] on link "Run" at bounding box center [257, 44] width 20 height 18
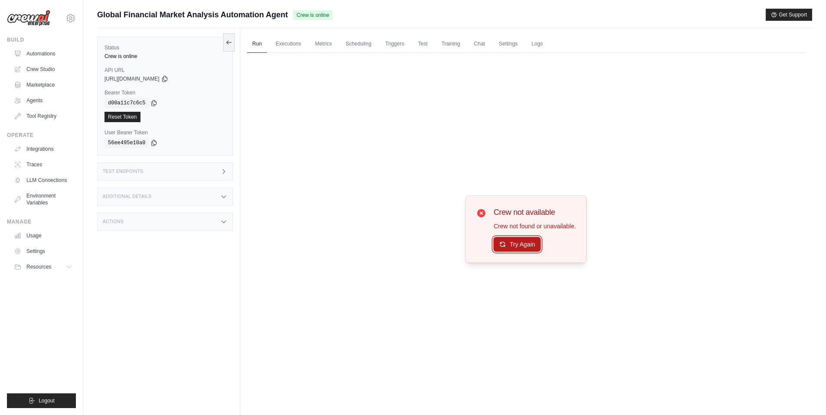
click at [518, 239] on button "Try Again" at bounding box center [516, 244] width 47 height 15
click at [300, 46] on link "Executions" at bounding box center [289, 44] width 36 height 18
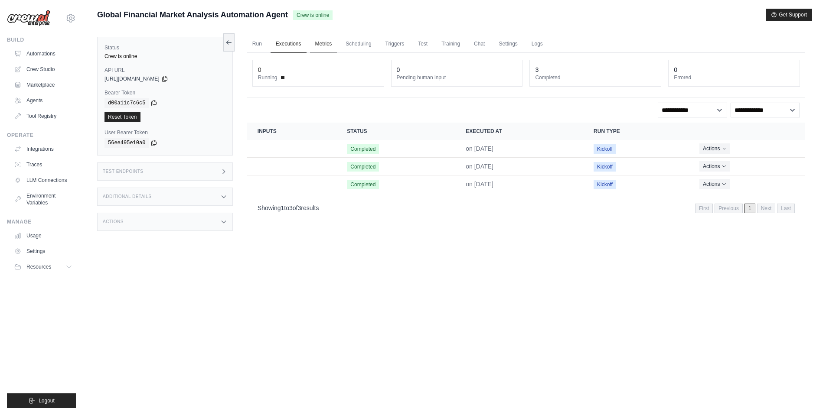
click at [321, 46] on link "Metrics" at bounding box center [323, 44] width 27 height 18
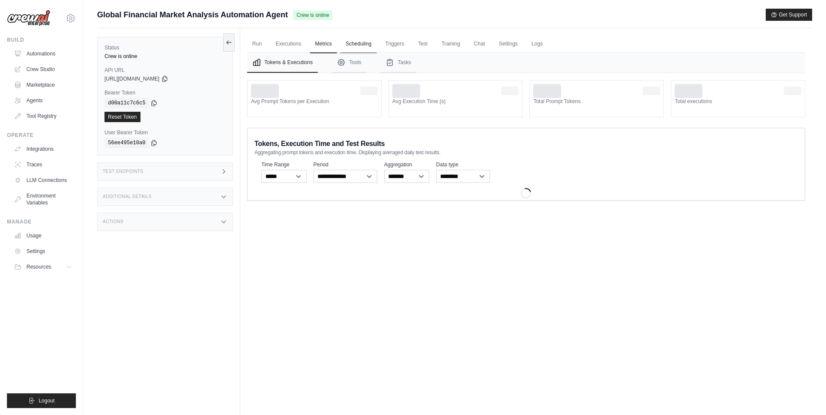
click at [358, 45] on link "Scheduling" at bounding box center [358, 44] width 36 height 18
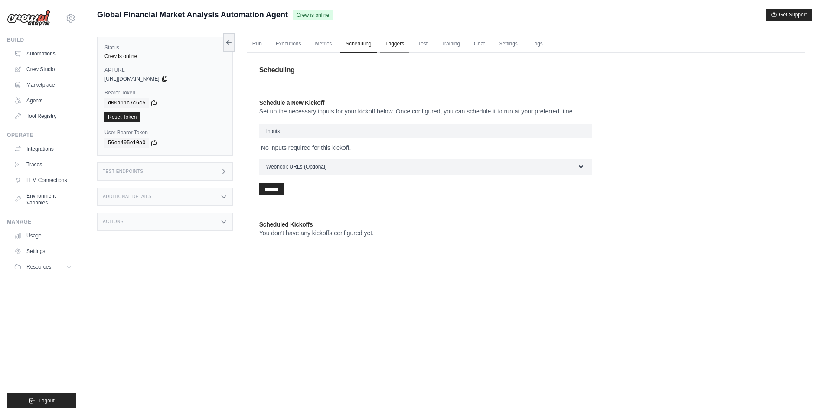
click at [403, 44] on link "Triggers" at bounding box center [394, 44] width 29 height 18
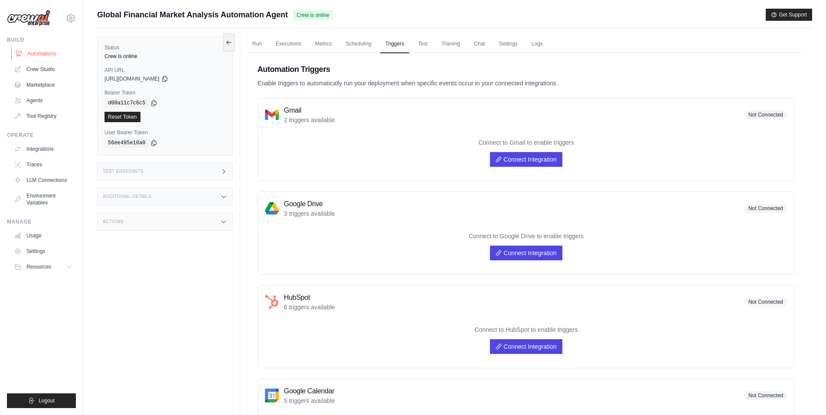
click at [38, 49] on link "Automations" at bounding box center [43, 54] width 65 height 14
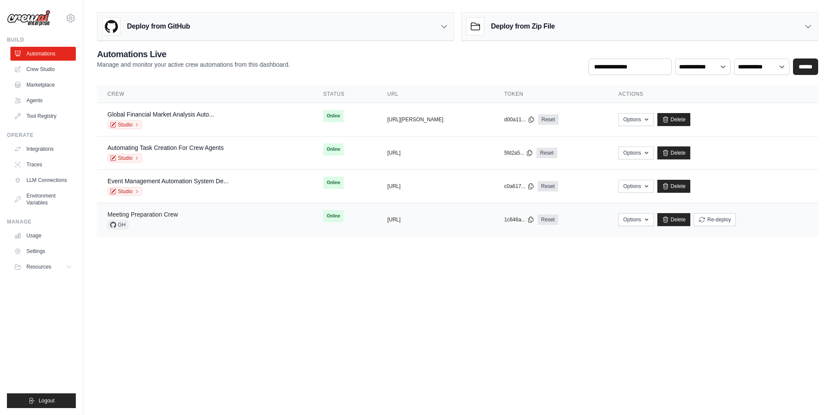
click at [173, 217] on link "Meeting Preparation Crew" at bounding box center [143, 214] width 71 height 7
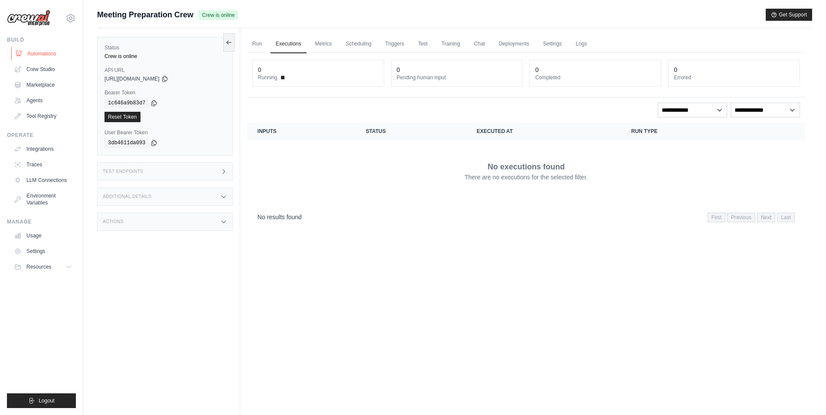
click at [42, 55] on link "Automations" at bounding box center [43, 54] width 65 height 14
